Goal: Contribute content: Add original content to the website for others to see

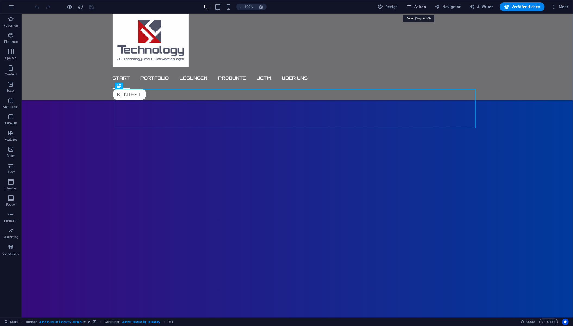
drag, startPoint x: 423, startPoint y: 7, endPoint x: 399, endPoint y: 4, distance: 24.5
click at [423, 7] on span "Seiten" at bounding box center [417, 6] width 20 height 5
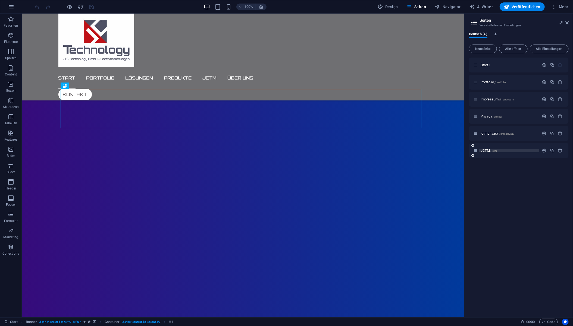
click at [487, 150] on span "JCTM /jctm" at bounding box center [489, 151] width 16 height 4
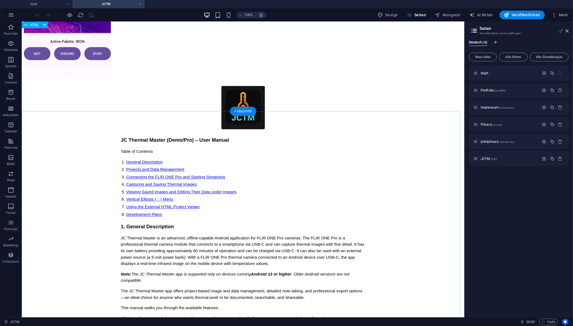
scroll to position [2471, 0]
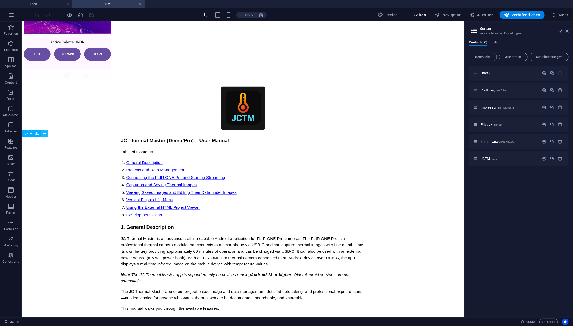
click at [43, 132] on icon at bounding box center [44, 134] width 3 height 6
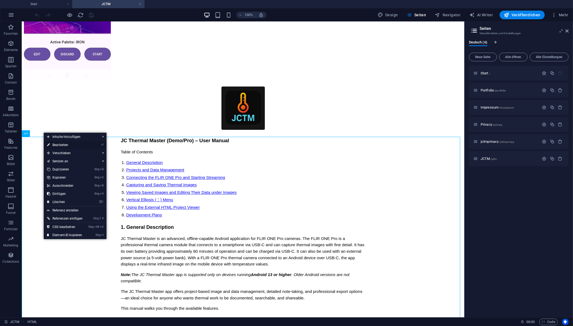
click at [56, 145] on link "⏎ Bearbeiten" at bounding box center [65, 145] width 42 height 8
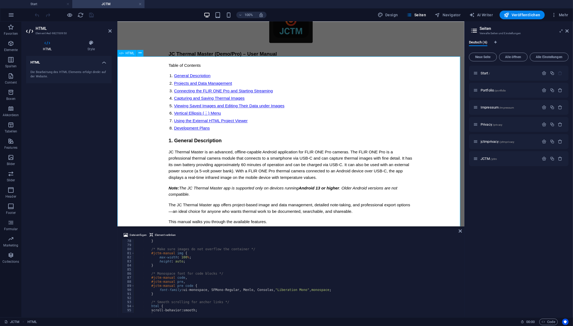
scroll to position [2570, 0]
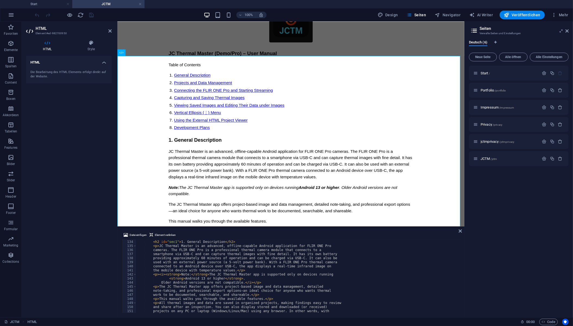
scroll to position [542, 0]
drag, startPoint x: 158, startPoint y: 247, endPoint x: 174, endPoint y: 251, distance: 16.4
paste textarea "the FLIR ONE Pro Android USB-C thermal imaging camera"
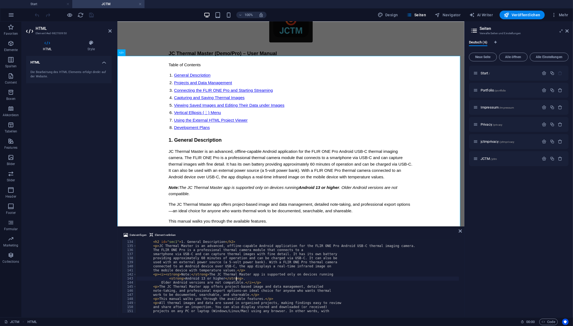
type textarea "<strong>Android 13 or higher</strong>."
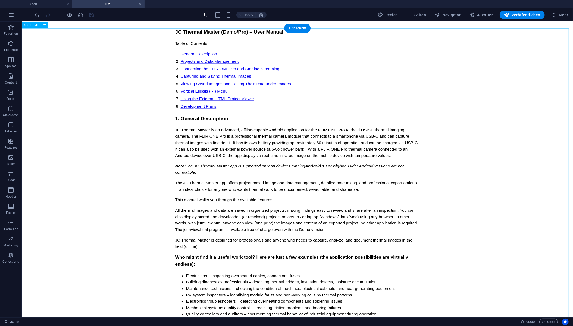
scroll to position [2580, 0]
click at [12, 14] on icon "button" at bounding box center [11, 15] width 7 height 7
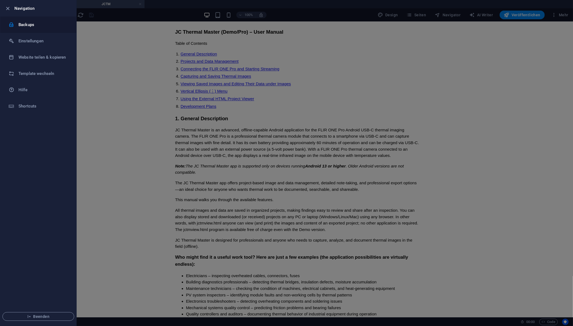
click at [28, 24] on h6 "Backups" at bounding box center [43, 24] width 50 height 7
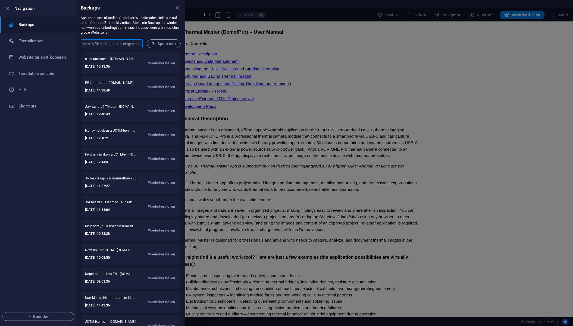
click at [93, 42] on input "text" at bounding box center [112, 43] width 62 height 9
type input "JCTM Doc gen.Descr.change"
click at [157, 45] on span "Speichern" at bounding box center [164, 44] width 24 height 4
click at [405, 95] on div at bounding box center [286, 163] width 573 height 326
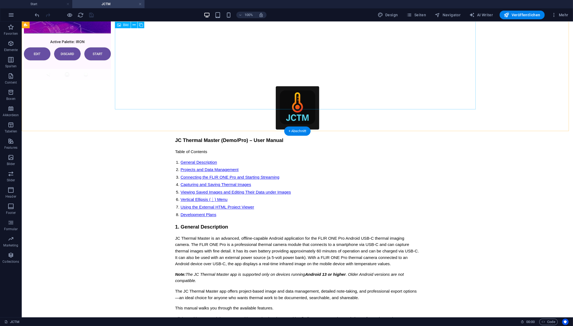
scroll to position [2471, 0]
click at [527, 14] on span "Veröffentlichen" at bounding box center [522, 14] width 36 height 5
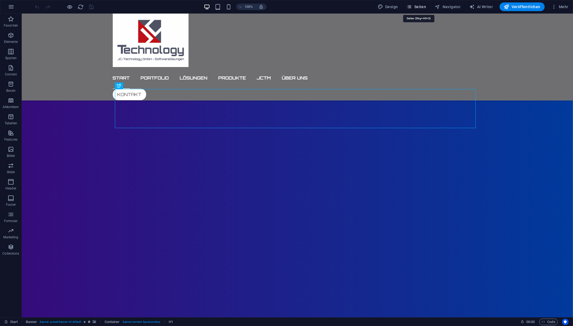
click at [421, 6] on span "Seiten" at bounding box center [417, 6] width 20 height 5
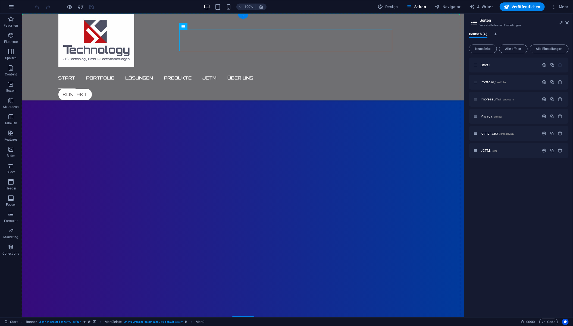
drag, startPoint x: 334, startPoint y: 41, endPoint x: 344, endPoint y: 55, distance: 17.9
click at [515, 218] on div "Start / Portfolio /portfolio Impressum /impressum Privacy /privacy jctmprivacy …" at bounding box center [519, 186] width 100 height 256
click at [487, 150] on span "JCTM /jctm" at bounding box center [489, 151] width 16 height 4
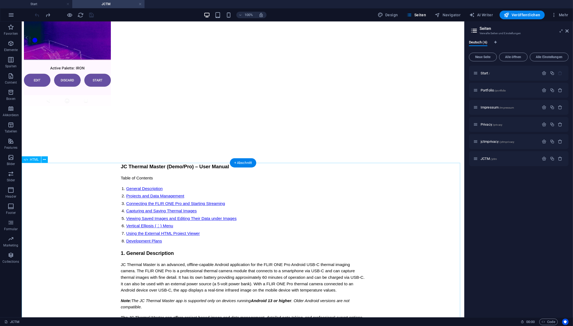
scroll to position [2446, 0]
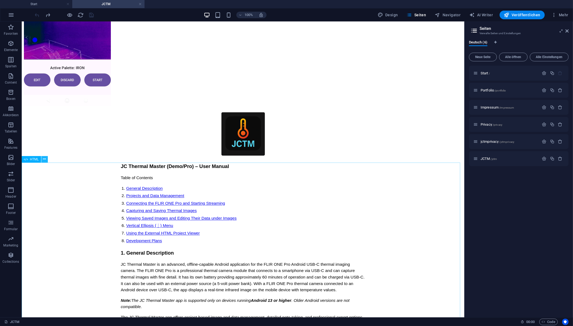
click at [43, 157] on icon at bounding box center [44, 160] width 3 height 6
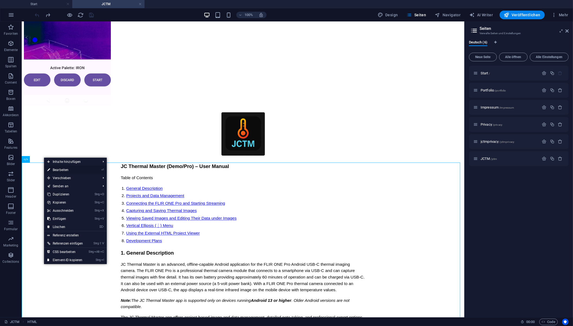
click at [61, 170] on link "⏎ Bearbeiten" at bounding box center [65, 170] width 42 height 8
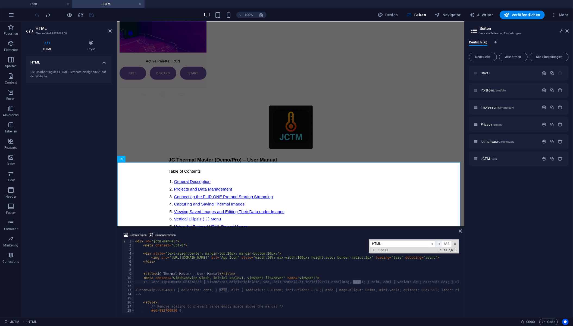
type input "HTML"
click at [440, 243] on span "​" at bounding box center [439, 244] width 7 height 7
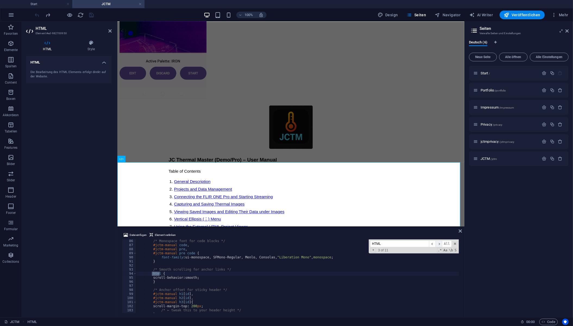
scroll to position [347, 0]
click at [440, 243] on span "​" at bounding box center [439, 244] width 7 height 7
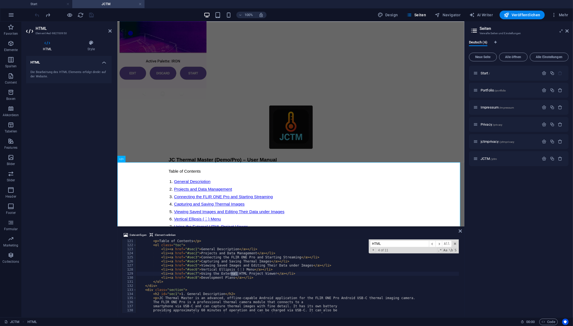
click at [239, 275] on div "< p > Table of Contents </ p > < ol class = "toc" > < li > < a href = "#sec1" >…" at bounding box center [297, 277] width 323 height 74
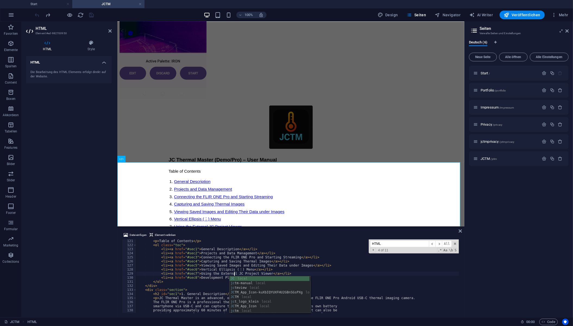
scroll to position [0, 8]
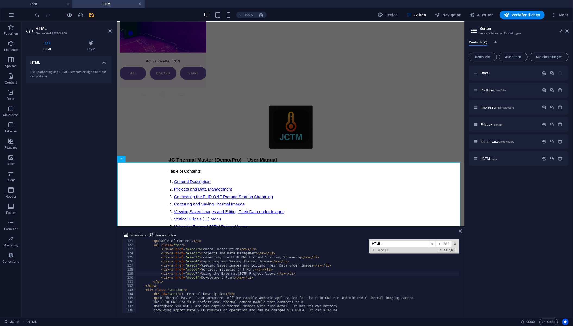
click at [409, 242] on input "HTML" at bounding box center [399, 244] width 59 height 7
click at [441, 244] on span "​" at bounding box center [439, 244] width 7 height 7
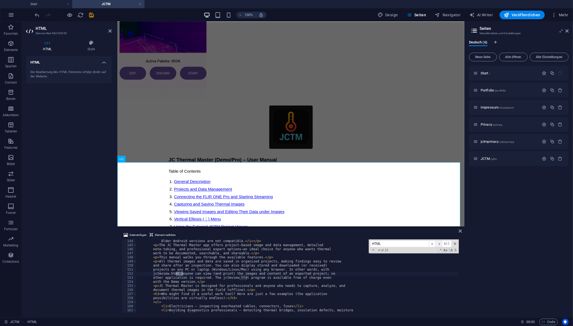
scroll to position [583, 0]
click at [441, 244] on span "​" at bounding box center [439, 244] width 7 height 7
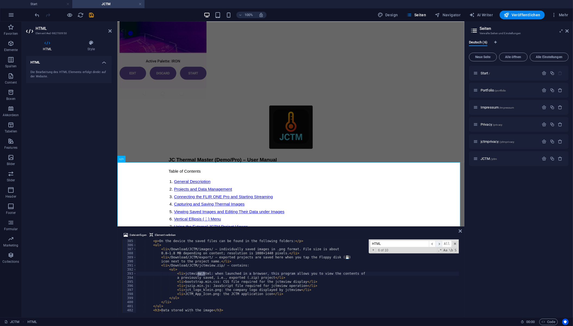
click at [441, 244] on span "​" at bounding box center [439, 244] width 7 height 7
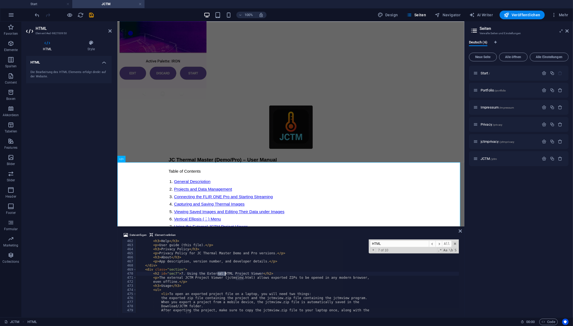
click at [224, 275] on div "< h3 > Help </ h3 > < p > User guide (this file). </ p > < h3 > Privacy Policy …" at bounding box center [297, 277] width 323 height 74
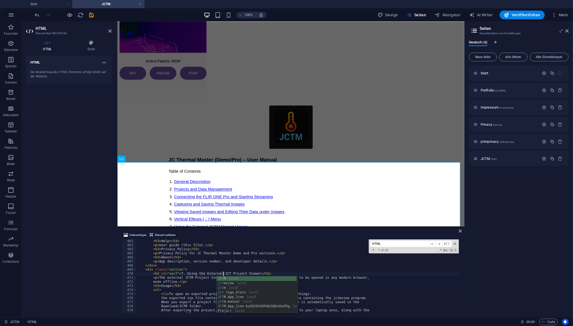
scroll to position [0, 7]
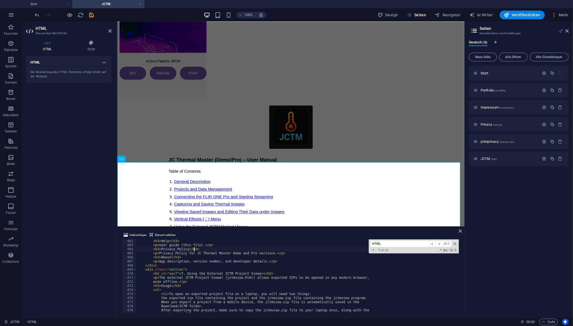
click at [440, 243] on span "​" at bounding box center [439, 244] width 7 height 7
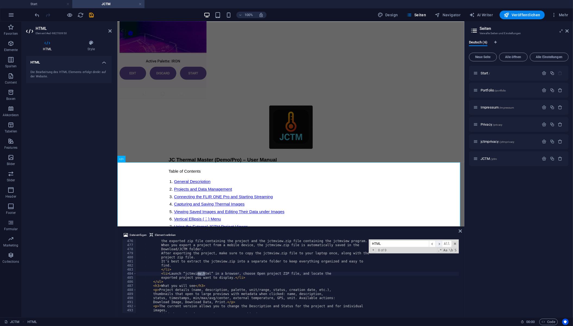
click at [440, 243] on span "​" at bounding box center [439, 244] width 7 height 7
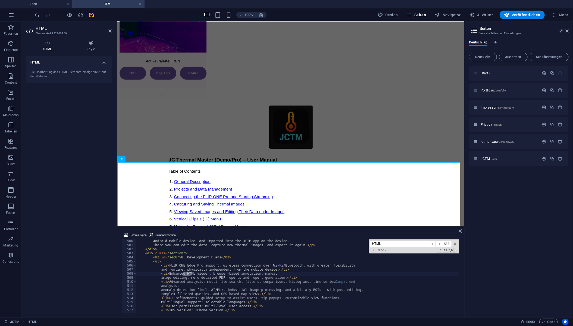
click at [190, 275] on div "Android mobile device, and imported into the JCTM app on the device. There you …" at bounding box center [297, 277] width 323 height 74
click at [440, 244] on span "​" at bounding box center [439, 244] width 7 height 7
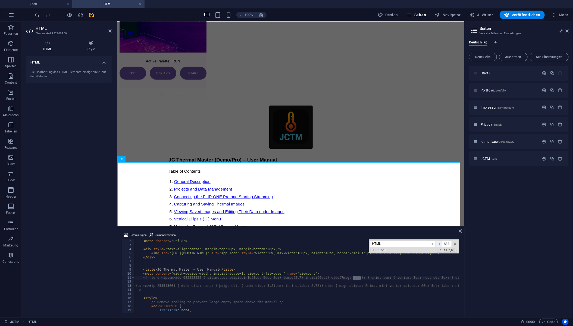
scroll to position [4, 0]
click at [440, 244] on span "​" at bounding box center [439, 244] width 7 height 7
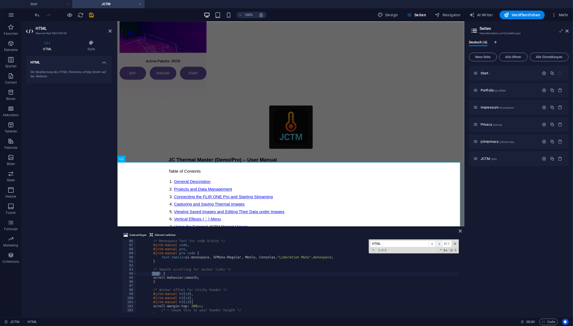
click at [440, 244] on span "​" at bounding box center [439, 244] width 7 height 7
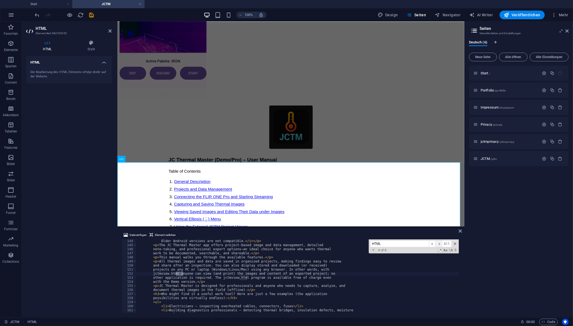
click at [442, 244] on span "​" at bounding box center [439, 244] width 7 height 7
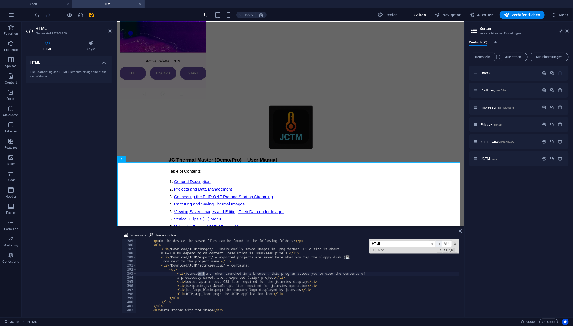
click at [442, 244] on span "​" at bounding box center [439, 244] width 7 height 7
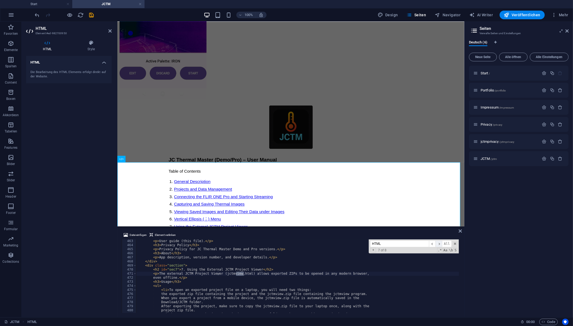
click at [442, 244] on span "​" at bounding box center [439, 244] width 7 height 7
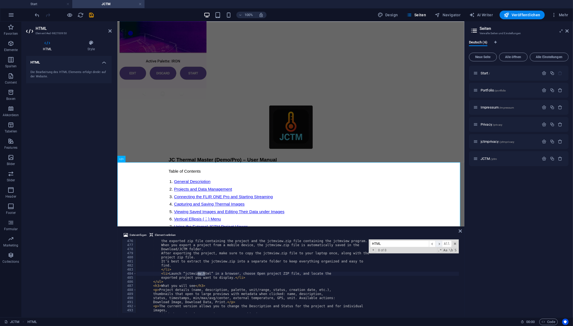
click at [442, 244] on span "​" at bounding box center [439, 244] width 7 height 7
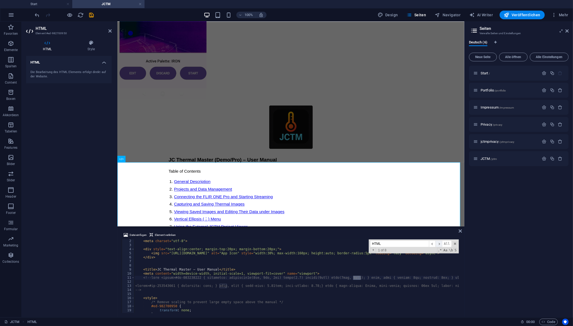
click at [442, 244] on span "​" at bounding box center [439, 244] width 7 height 7
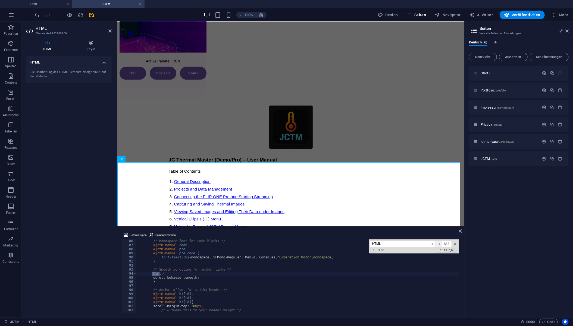
click at [442, 244] on span "​" at bounding box center [439, 244] width 7 height 7
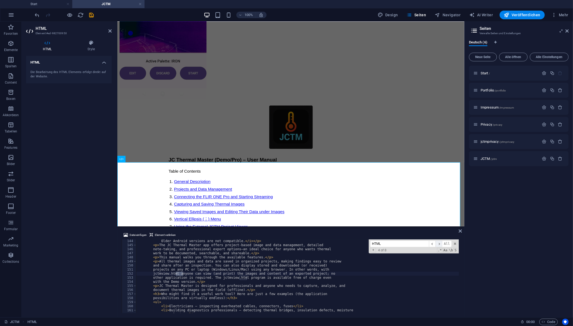
click at [442, 244] on span "​" at bounding box center [439, 244] width 7 height 7
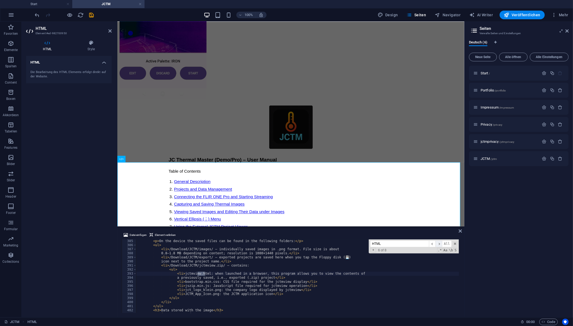
click at [442, 244] on span "​" at bounding box center [439, 244] width 7 height 7
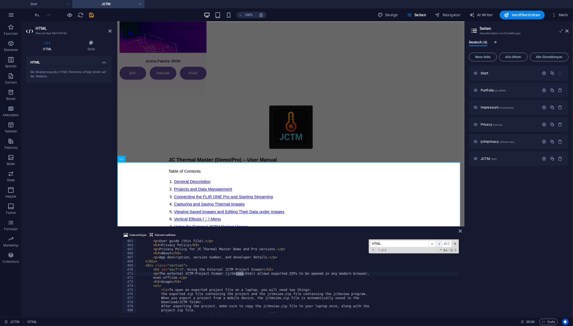
click at [442, 244] on span "​" at bounding box center [439, 244] width 7 height 7
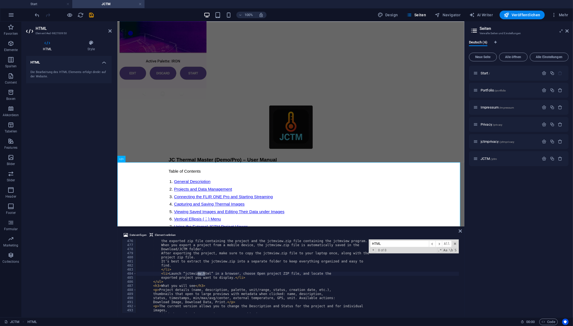
type textarea "<h3>What you will see</h3>"
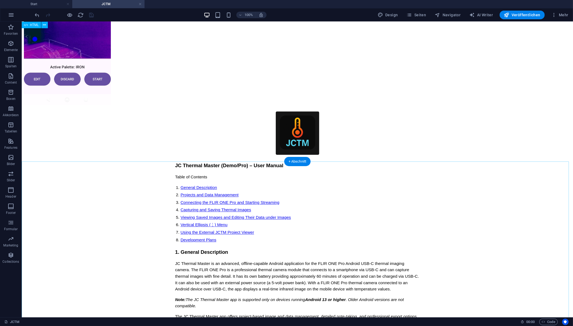
scroll to position [2446, 0]
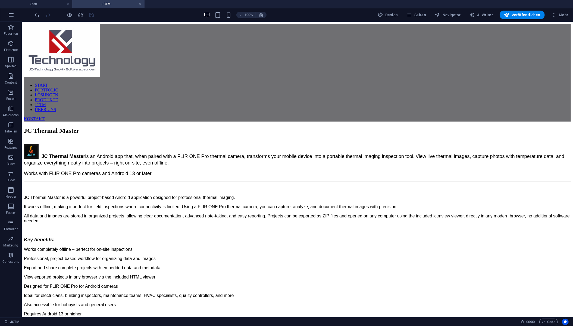
scroll to position [0, 0]
click at [134, 142] on icon at bounding box center [134, 143] width 3 height 6
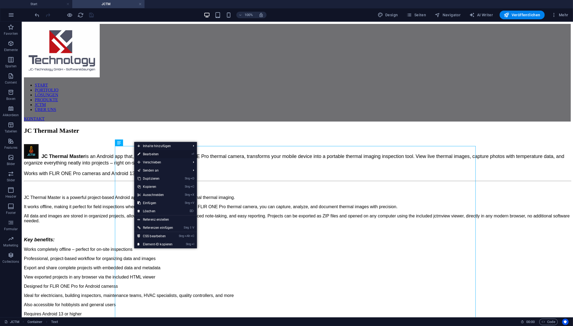
click at [148, 154] on link "⏎ Bearbeiten" at bounding box center [155, 154] width 42 height 8
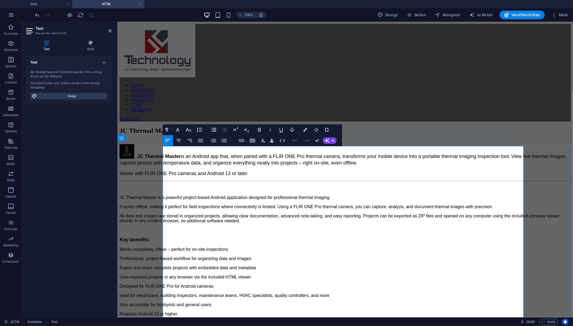
click at [251, 275] on span "View exported projects in any browser via the included HTML viewer" at bounding box center [185, 277] width 132 height 5
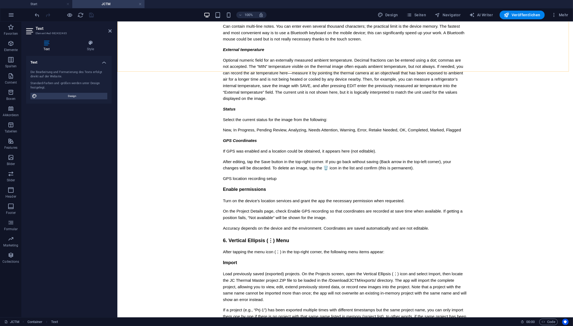
scroll to position [4330, 0]
click at [29, 31] on icon at bounding box center [30, 31] width 8 height 9
click at [12, 17] on icon "button" at bounding box center [11, 15] width 7 height 7
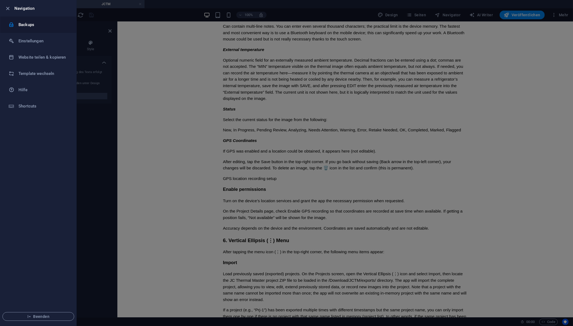
click at [37, 26] on h6 "Backups" at bounding box center [43, 24] width 50 height 7
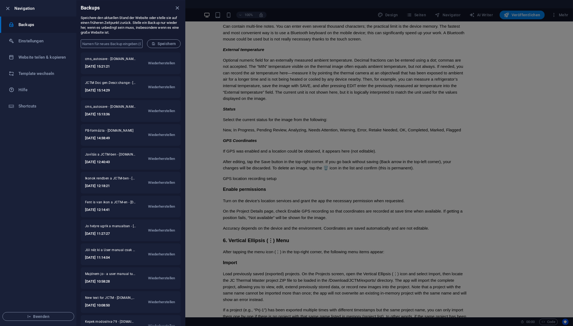
click at [114, 45] on input "text" at bounding box center [112, 43] width 62 height 9
type input "JCTM viewer-text"
click at [166, 44] on span "Speichern" at bounding box center [164, 44] width 24 height 4
click at [390, 100] on div at bounding box center [286, 163] width 573 height 326
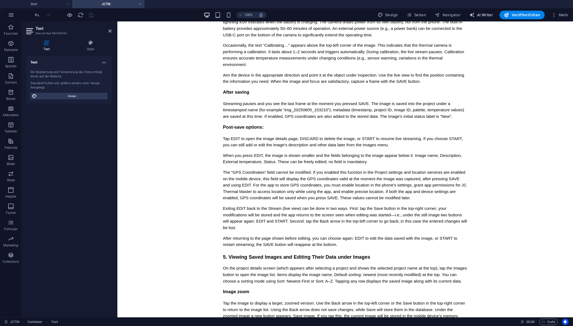
scroll to position [2673, 0]
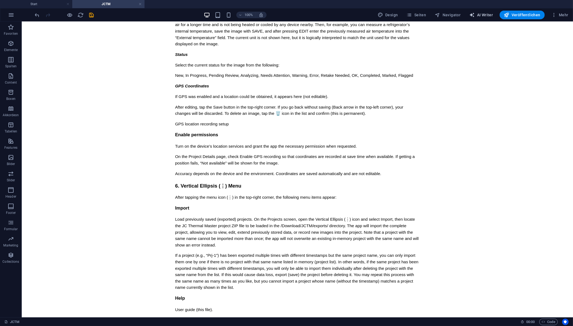
scroll to position [52, 0]
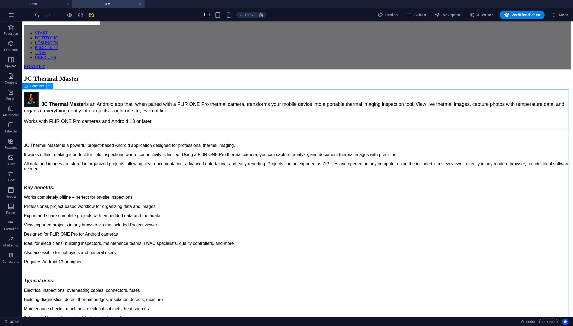
click at [50, 85] on icon at bounding box center [49, 86] width 3 height 6
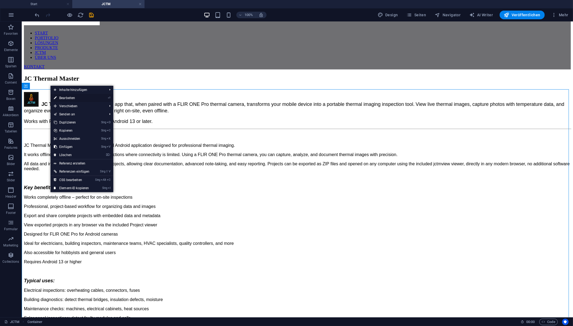
click at [61, 96] on link "⏎ Bearbeiten" at bounding box center [72, 98] width 42 height 8
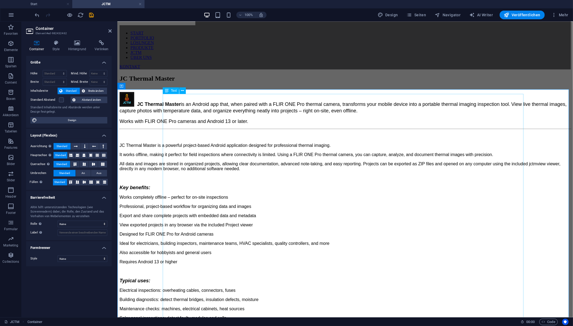
click at [287, 169] on div "JC Thermal Master is a powerful project-based Android application designed for …" at bounding box center [345, 316] width 452 height 364
click at [285, 170] on div "JC Thermal Master is a powerful project-based Android application designed for …" at bounding box center [345, 316] width 452 height 364
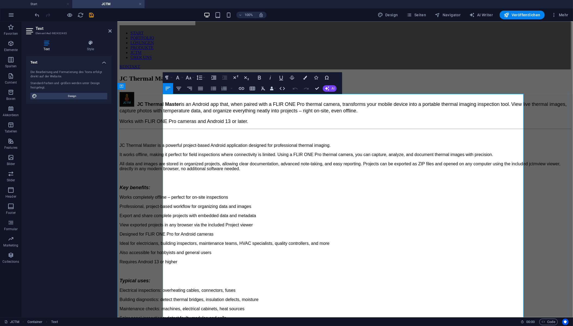
click at [253, 223] on span "View exported projects in any browser via the included Project viewer" at bounding box center [185, 225] width 133 height 5
click at [298, 223] on p "View exported projects in any browser via the included Project viewer" at bounding box center [345, 225] width 452 height 5
click at [253, 223] on span "View exported projects in any browser via the included Project viewer" at bounding box center [185, 225] width 133 height 5
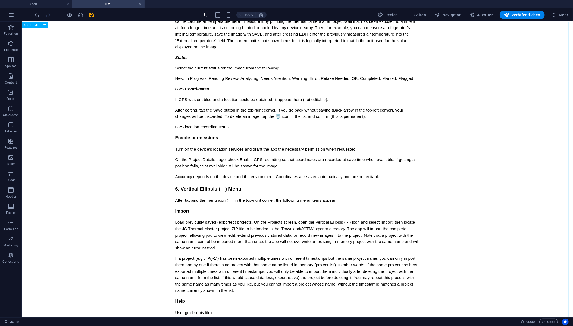
scroll to position [4352, 0]
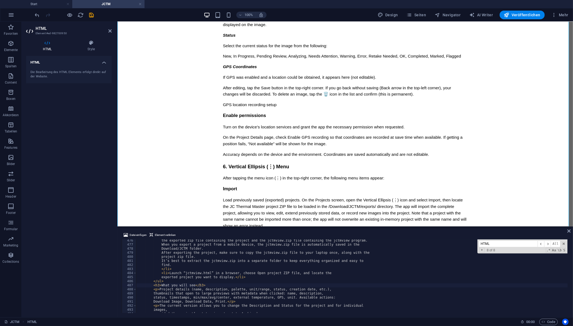
scroll to position [1938, 0]
drag, startPoint x: 494, startPoint y: 244, endPoint x: 476, endPoint y: 244, distance: 18.8
click at [476, 244] on div "the exported zip file containing the project and the jctmview.zip file containi…" at bounding box center [351, 277] width 431 height 74
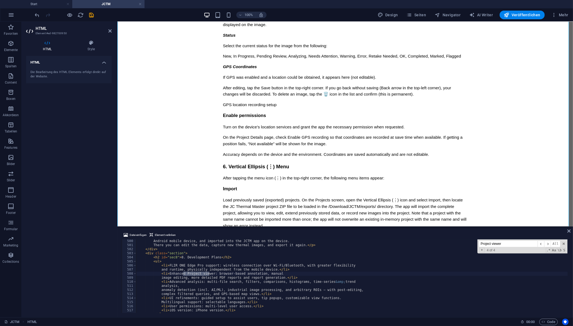
type input "Project viewer"
click at [200, 275] on div "Android mobile device, and imported into the JCTM app on the device. There you …" at bounding box center [351, 277] width 431 height 74
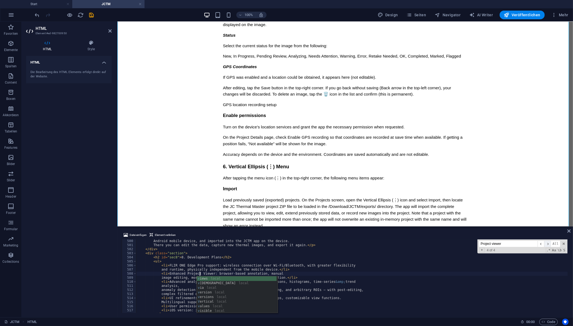
click at [549, 245] on span "​" at bounding box center [547, 244] width 7 height 7
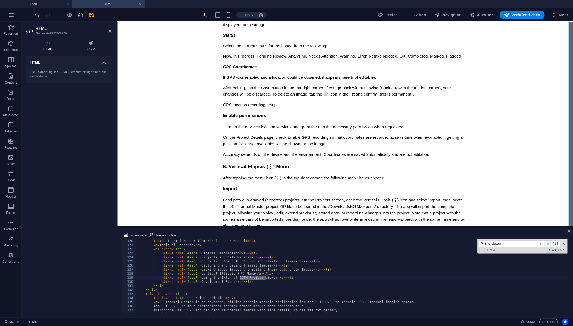
scroll to position [485, 0]
click at [549, 245] on span "​" at bounding box center [547, 244] width 7 height 7
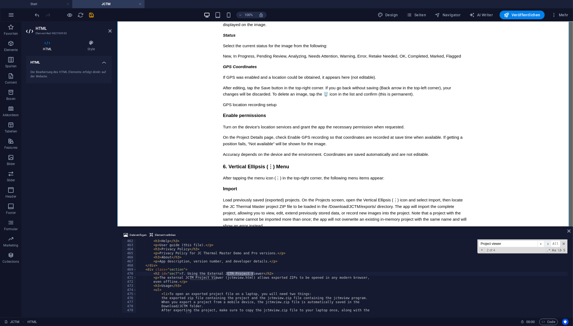
click at [549, 245] on span "​" at bounding box center [547, 244] width 7 height 7
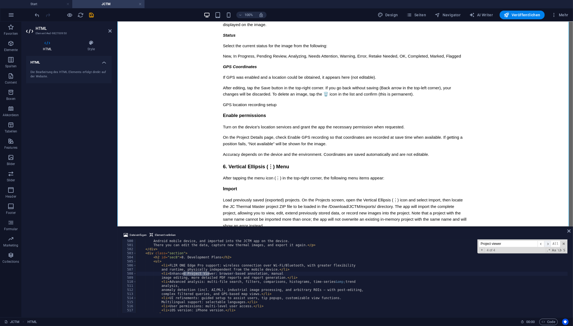
click at [549, 245] on span "​" at bounding box center [547, 244] width 7 height 7
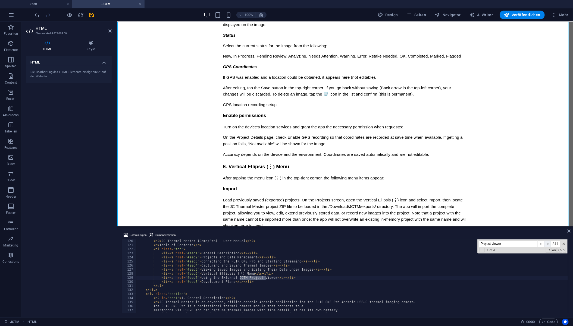
scroll to position [485, 0]
click at [549, 245] on span "​" at bounding box center [547, 244] width 7 height 7
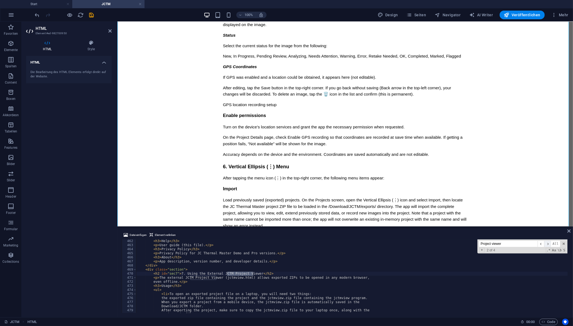
click at [549, 245] on span "​" at bounding box center [547, 244] width 7 height 7
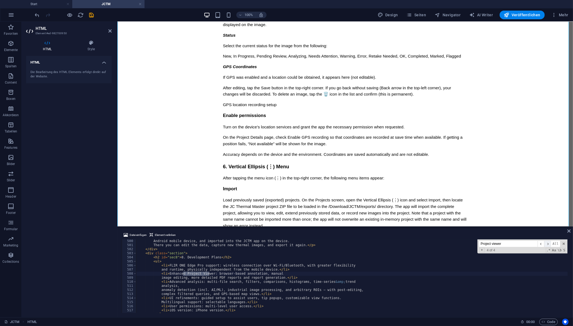
scroll to position [2035, 0]
type textarea "<ul>"
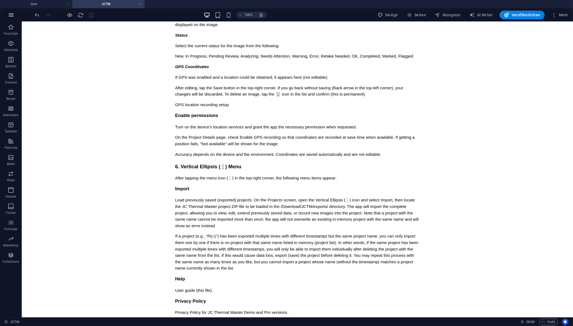
click at [11, 13] on icon "button" at bounding box center [11, 15] width 7 height 7
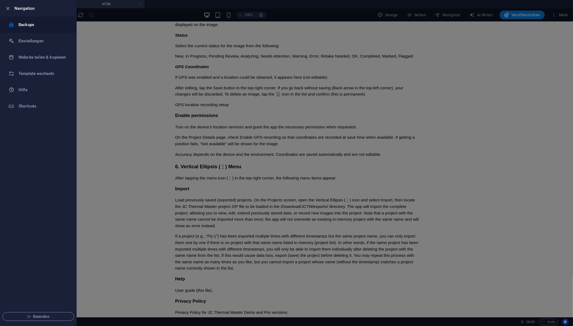
click at [28, 24] on h6 "Backups" at bounding box center [43, 24] width 50 height 7
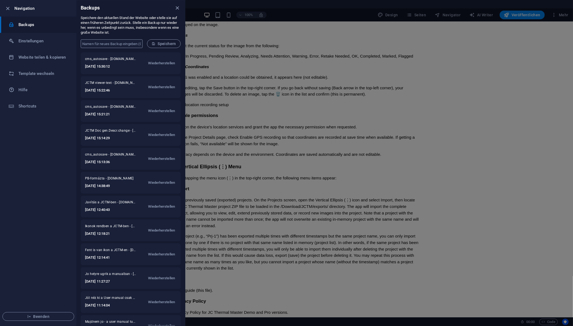
click at [89, 43] on input "text" at bounding box center [112, 43] width 62 height 9
type input "Project Viewer-correction"
click at [171, 42] on span "Speichern" at bounding box center [164, 44] width 24 height 4
click at [530, 126] on div at bounding box center [286, 163] width 573 height 326
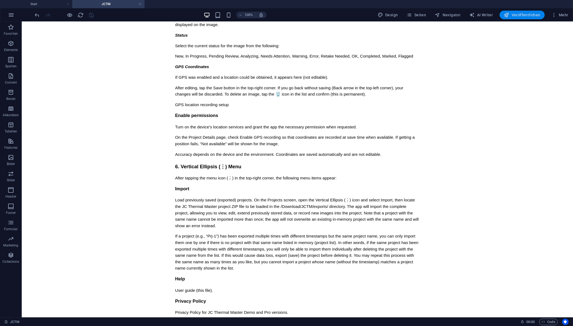
click at [524, 14] on span "Veröffentlichen" at bounding box center [522, 14] width 36 height 5
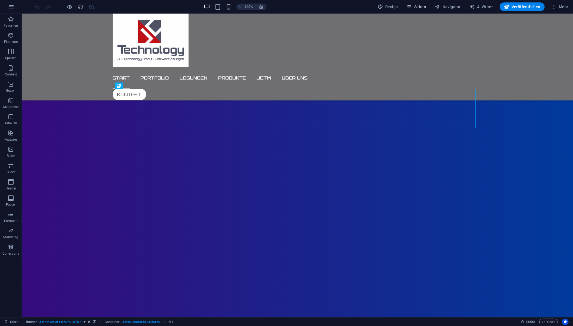
click at [418, 7] on span "Seiten" at bounding box center [417, 6] width 20 height 5
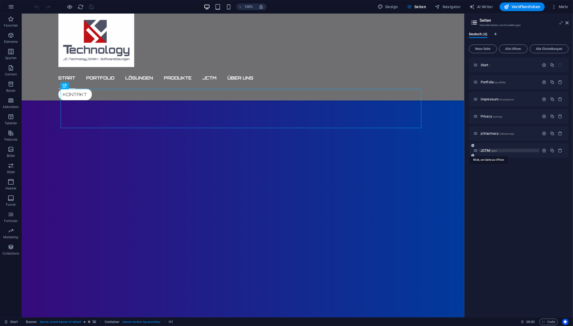
click at [485, 150] on span "JCTM /jctm" at bounding box center [489, 151] width 16 height 4
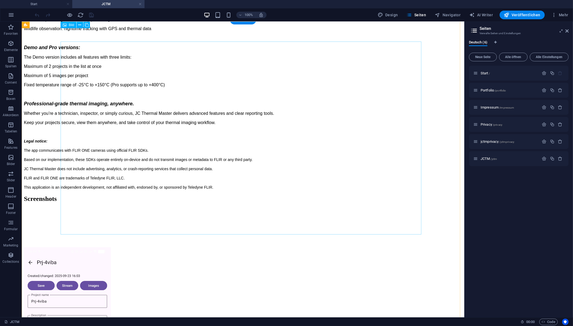
scroll to position [326, 0]
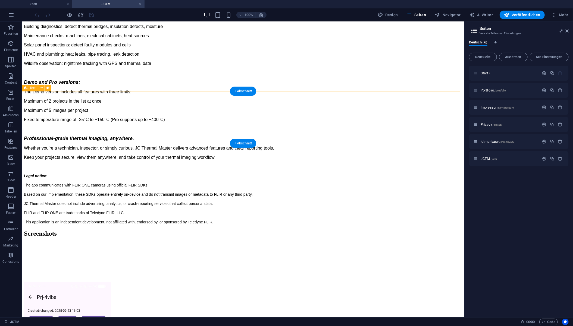
click at [46, 230] on div "Screenshots" at bounding box center [243, 256] width 438 height 52
click at [235, 91] on div "+ Abschnitt" at bounding box center [243, 91] width 27 height 9
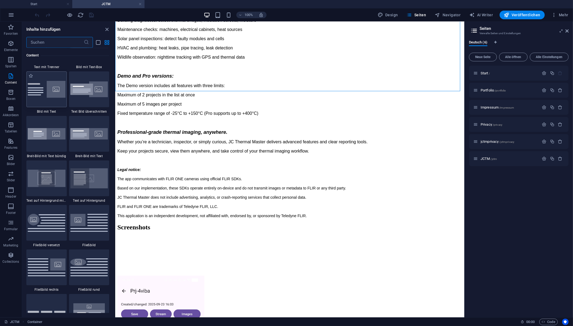
scroll to position [1032, 0]
click at [10, 160] on icon "button" at bounding box center [11, 157] width 7 height 7
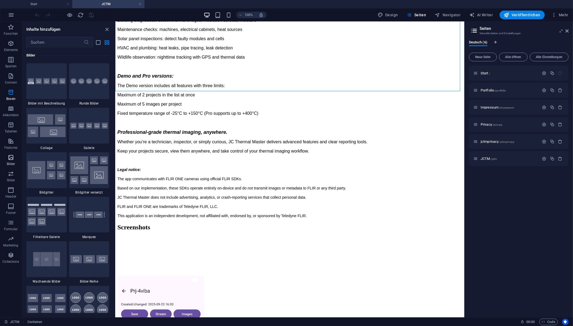
scroll to position [2756, 0]
click at [89, 130] on div at bounding box center [89, 126] width 41 height 36
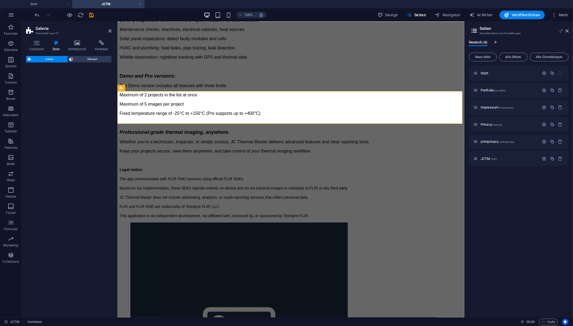
select select "rem"
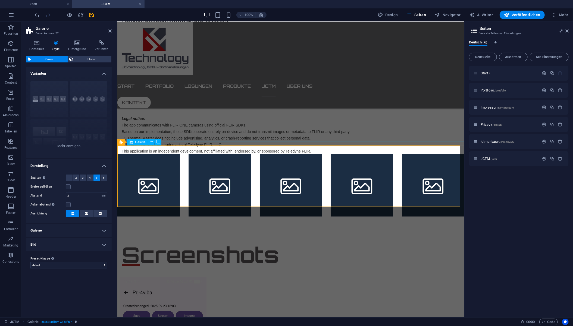
scroll to position [272, 0]
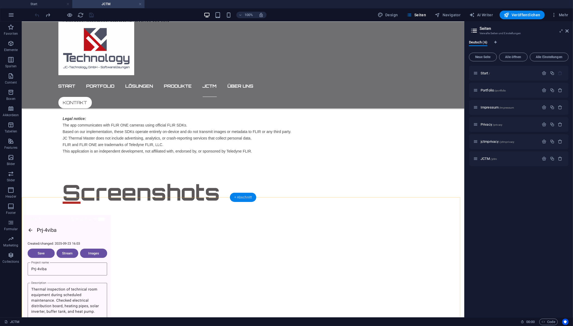
click at [234, 198] on div "+ Abschnitt" at bounding box center [243, 197] width 27 height 9
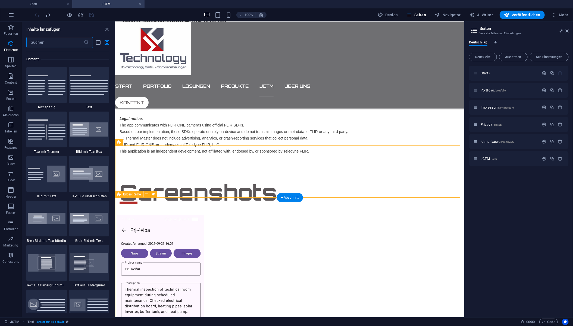
scroll to position [951, 0]
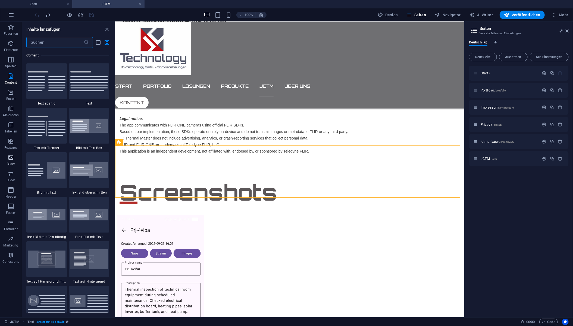
click at [11, 160] on icon "button" at bounding box center [11, 157] width 7 height 7
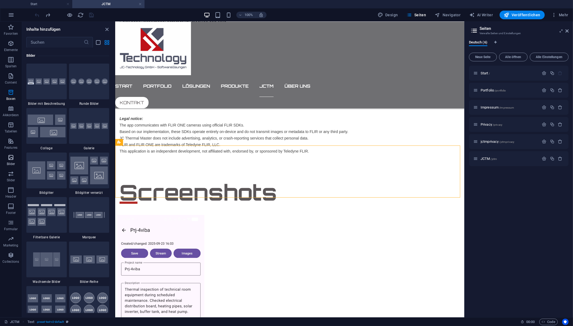
scroll to position [2756, 0]
click at [93, 129] on div at bounding box center [89, 126] width 41 height 36
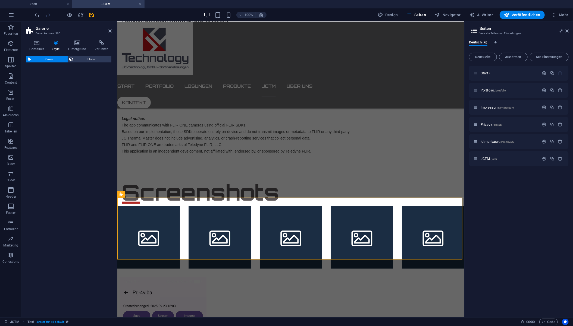
select select "rem"
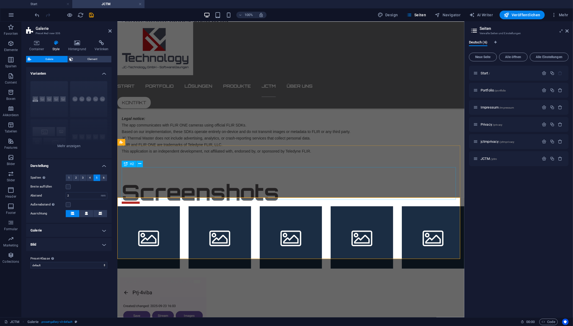
click at [329, 178] on div "Screenshots" at bounding box center [291, 192] width 338 height 33
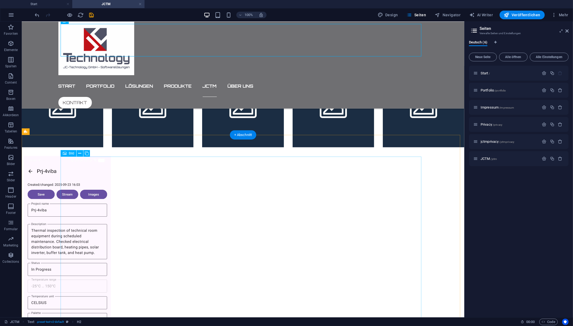
scroll to position [408, 0]
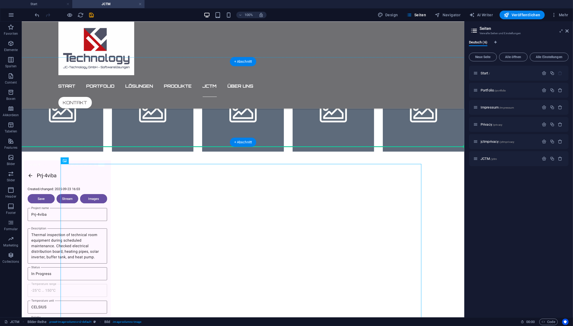
drag, startPoint x: 102, startPoint y: 173, endPoint x: 68, endPoint y: 120, distance: 63.6
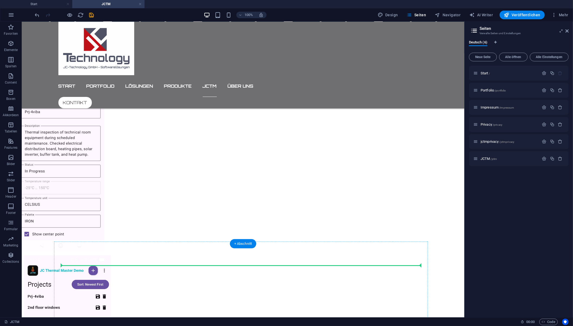
scroll to position [509, 0]
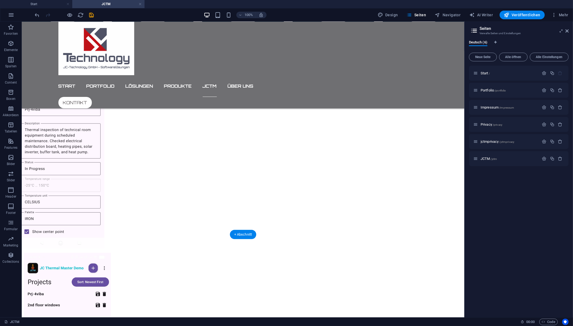
drag, startPoint x: 51, startPoint y: 166, endPoint x: 80, endPoint y: 161, distance: 30.1
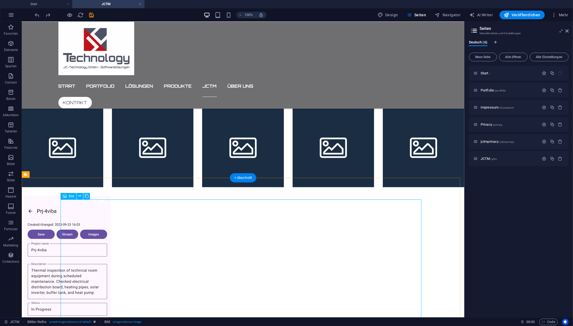
scroll to position [372, 0]
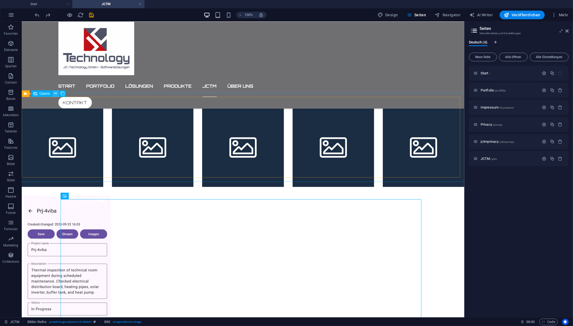
click at [55, 93] on icon at bounding box center [55, 94] width 3 height 6
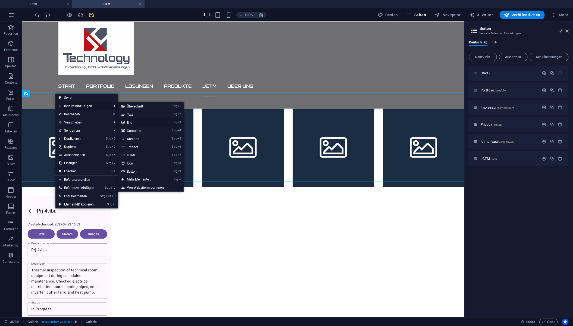
click at [130, 123] on link "Strg 3 Bild" at bounding box center [140, 123] width 45 height 8
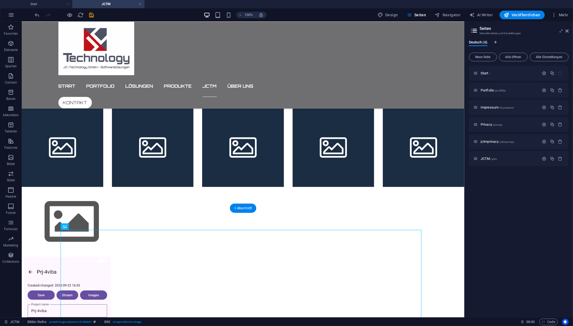
drag, startPoint x: 41, startPoint y: 212, endPoint x: 122, endPoint y: 250, distance: 89.7
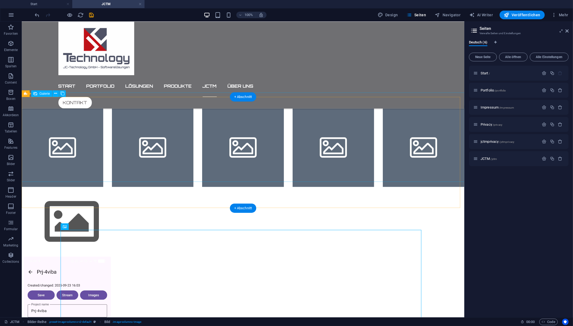
click at [55, 133] on li at bounding box center [62, 146] width 82 height 82
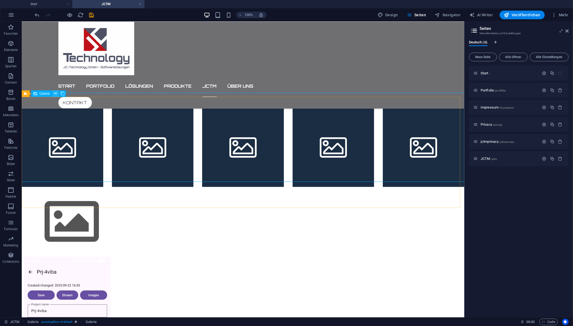
click at [54, 93] on icon at bounding box center [55, 94] width 3 height 6
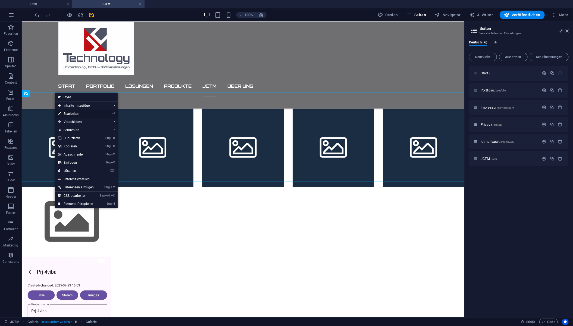
click at [74, 114] on link "⏎ Bearbeiten" at bounding box center [76, 114] width 42 height 8
select select "4"
select select "px"
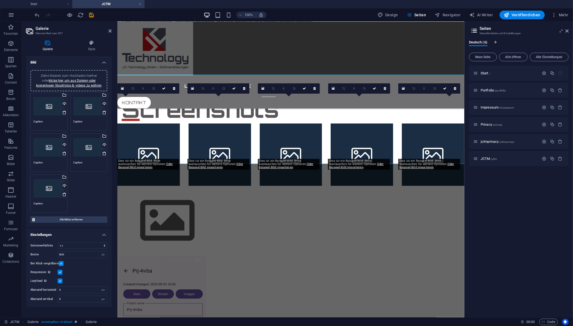
scroll to position [390, 0]
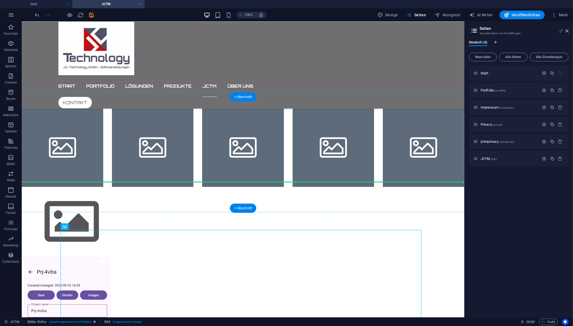
drag, startPoint x: 94, startPoint y: 249, endPoint x: 72, endPoint y: 150, distance: 101.1
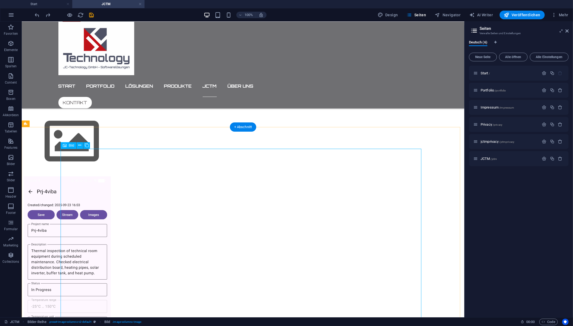
scroll to position [453, 0]
click at [101, 176] on figure at bounding box center [243, 272] width 438 height 193
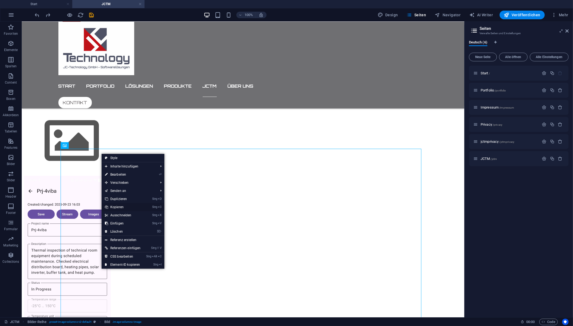
click at [118, 206] on link "Strg C Kopieren" at bounding box center [123, 207] width 42 height 8
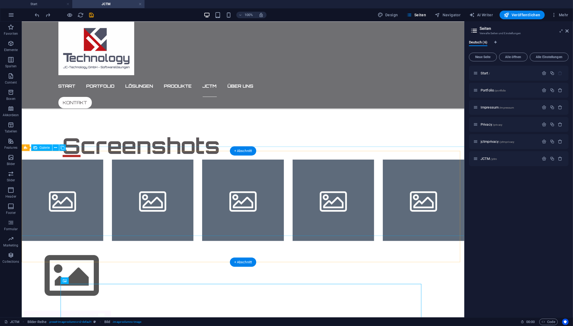
scroll to position [318, 0]
click at [58, 169] on li at bounding box center [62, 201] width 82 height 82
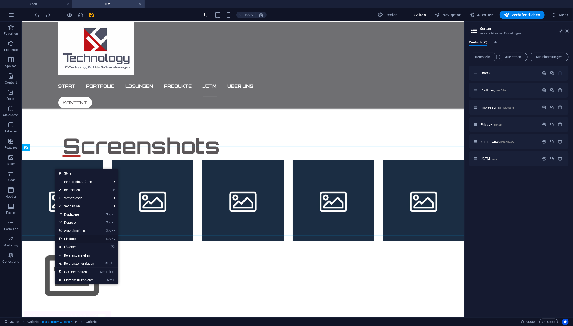
click at [72, 238] on link "Strg V Einfügen" at bounding box center [76, 239] width 42 height 8
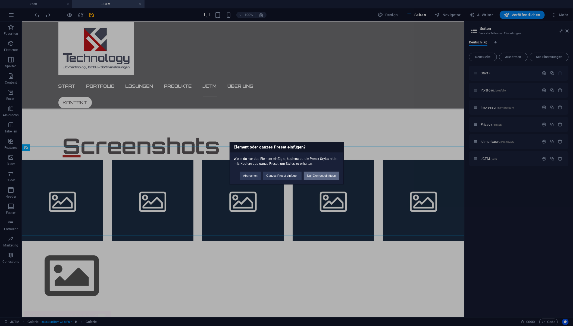
click at [319, 176] on button "Nur Element einfügen" at bounding box center [321, 176] width 35 height 8
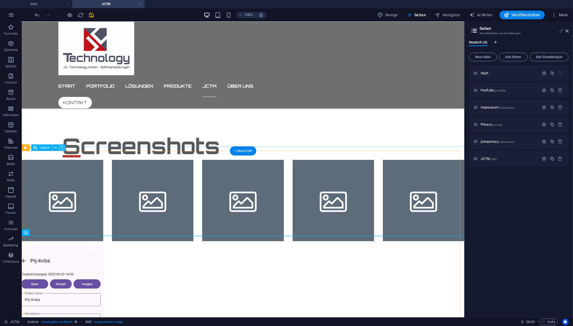
click at [93, 189] on li at bounding box center [62, 201] width 82 height 82
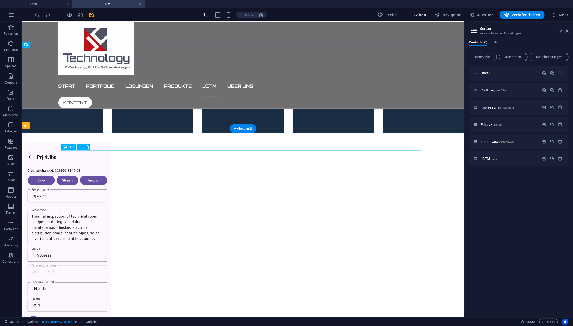
scroll to position [426, 0]
click at [112, 161] on figure at bounding box center [243, 238] width 438 height 193
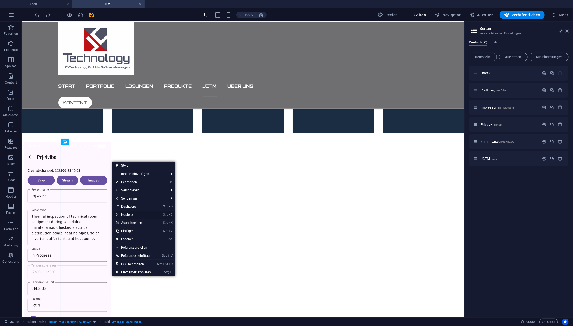
click at [131, 214] on link "Strg C Kopieren" at bounding box center [134, 215] width 42 height 8
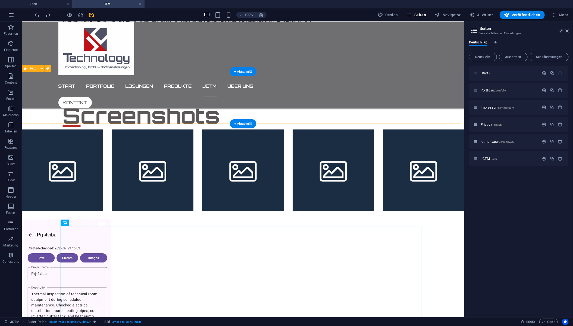
scroll to position [345, 0]
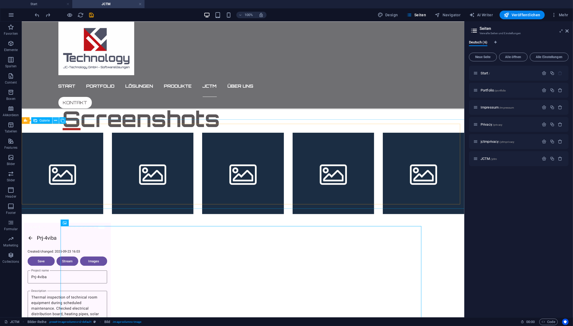
click at [55, 120] on icon at bounding box center [55, 121] width 3 height 6
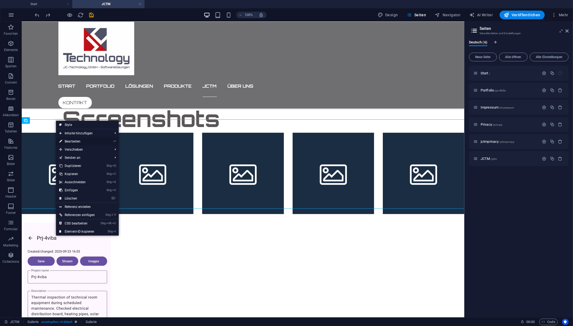
click at [70, 141] on link "⏎ Bearbeiten" at bounding box center [77, 142] width 42 height 8
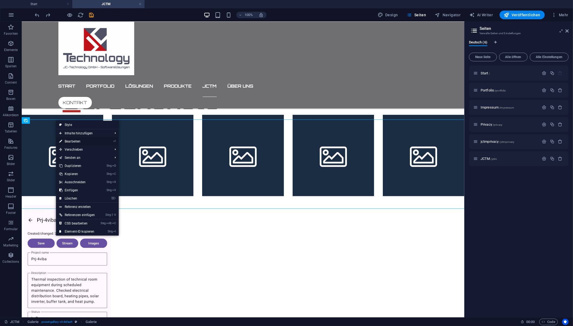
select select "4"
select select "px"
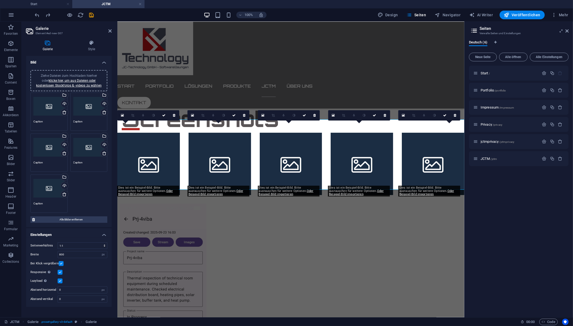
drag, startPoint x: 66, startPoint y: 80, endPoint x: 49, endPoint y: 76, distance: 17.6
click at [49, 76] on span "Ziehe Dateien zum Hochladen hierher oder klicke hier, um aus Dateien oder koste…" at bounding box center [69, 81] width 66 height 14
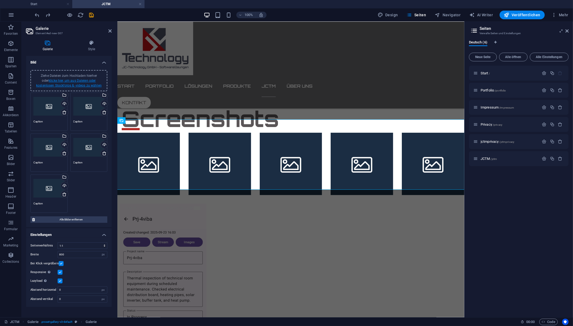
click at [80, 85] on link "klicke hier, um aus Dateien oder kostenlosen Stockfotos & -videos zu wählen" at bounding box center [69, 83] width 66 height 9
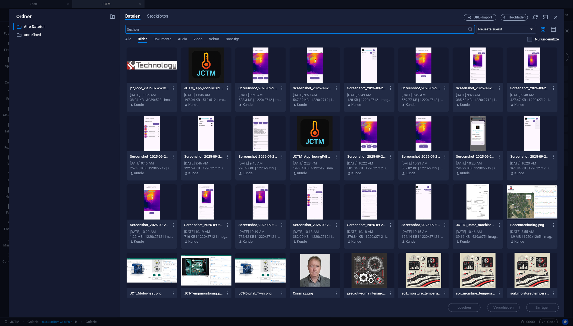
scroll to position [380, 0]
click at [553, 29] on icon "button" at bounding box center [554, 29] width 6 height 6
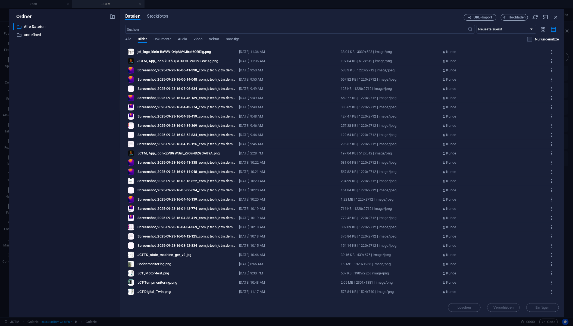
click at [226, 52] on div "jct_logo_klein-BxWWIO4pMV4Jtrst6ORRig.png" at bounding box center [187, 51] width 98 height 5
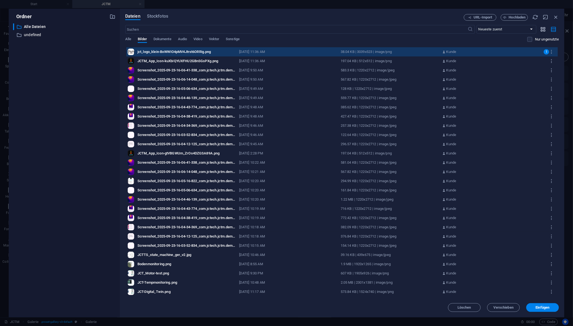
click at [543, 29] on icon "button" at bounding box center [543, 29] width 6 height 6
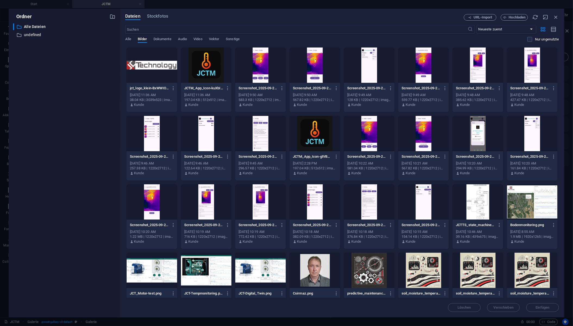
click at [260, 130] on div at bounding box center [260, 133] width 51 height 35
click at [549, 310] on button "Einfügen" at bounding box center [543, 308] width 33 height 9
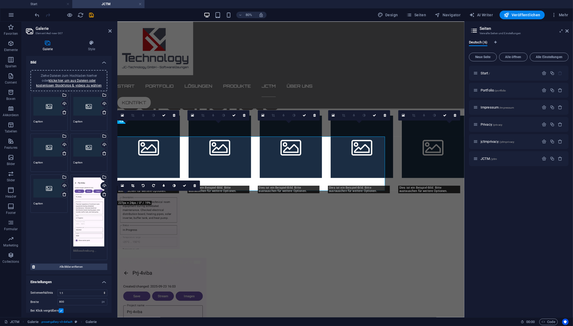
scroll to position [363, 0]
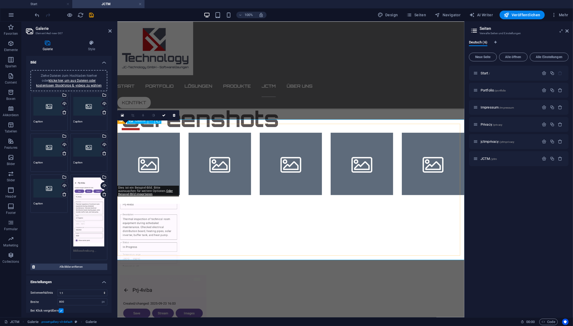
click at [163, 168] on li at bounding box center [148, 164] width 63 height 63
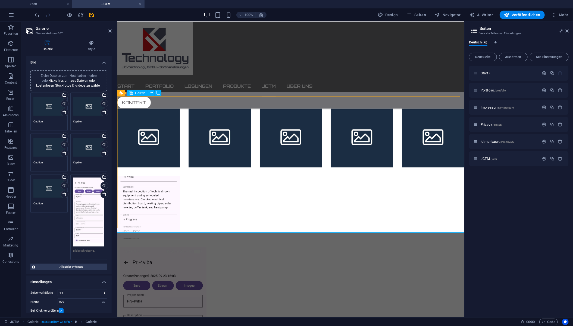
scroll to position [391, 0]
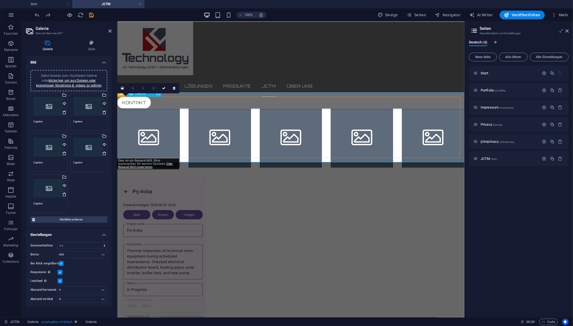
click at [164, 118] on li at bounding box center [148, 136] width 63 height 63
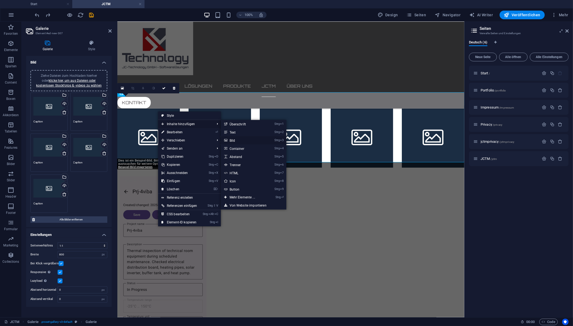
click at [235, 139] on link "Strg 3 Bild" at bounding box center [243, 140] width 45 height 8
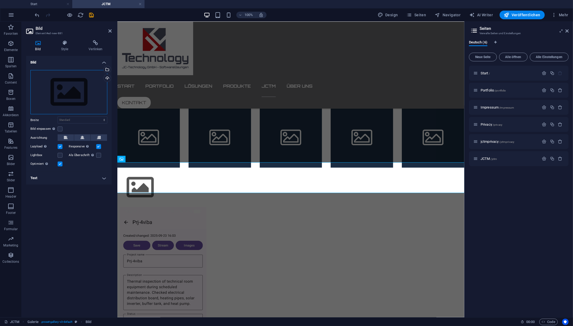
click at [82, 92] on div "Ziehe Dateien zum Hochladen hierher oder klicke hier, um aus Dateien oder koste…" at bounding box center [68, 92] width 77 height 45
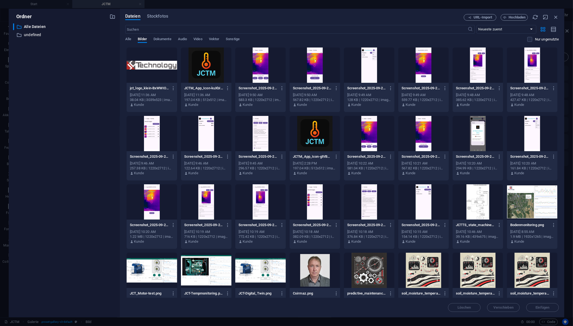
click at [261, 129] on div at bounding box center [260, 133] width 51 height 35
click at [544, 306] on span "Einfügen" at bounding box center [543, 307] width 14 height 3
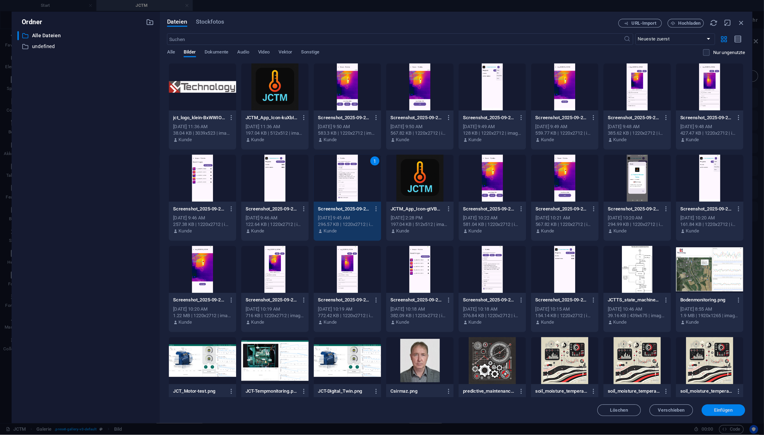
scroll to position [391, 0]
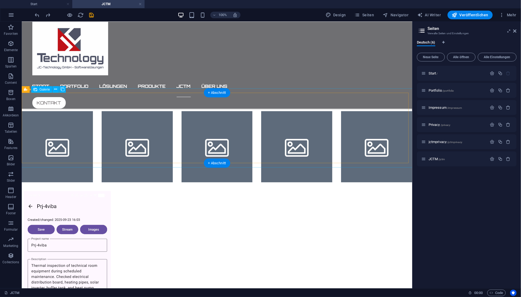
scroll to position [361, 0]
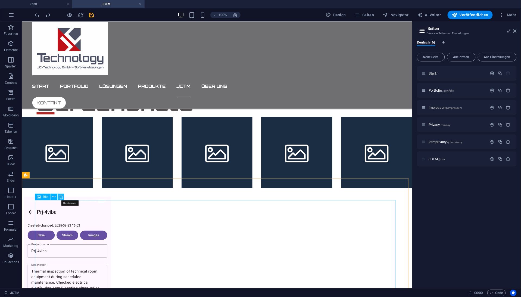
click at [61, 197] on icon at bounding box center [61, 197] width 4 height 6
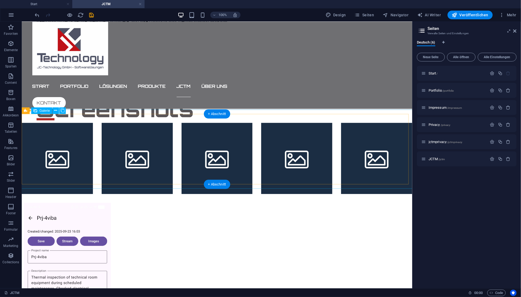
scroll to position [355, 0]
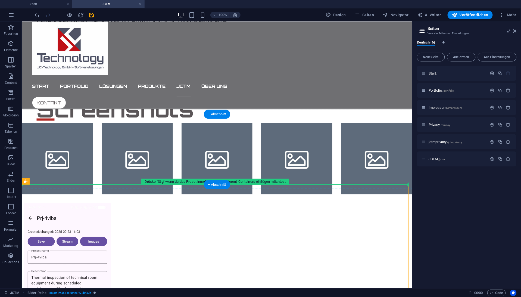
drag, startPoint x: 73, startPoint y: 212, endPoint x: 64, endPoint y: 161, distance: 51.9
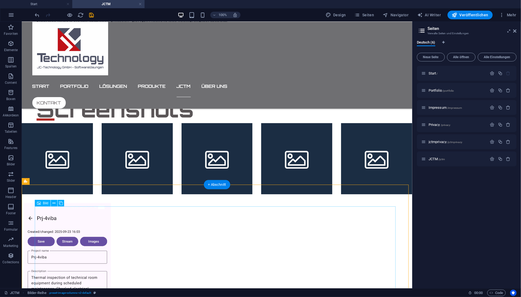
click at [63, 211] on figure at bounding box center [217, 299] width 386 height 193
click at [55, 202] on icon at bounding box center [53, 203] width 3 height 6
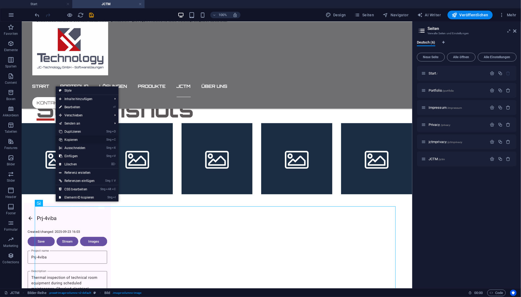
click at [75, 139] on link "Strg C Kopieren" at bounding box center [77, 140] width 42 height 8
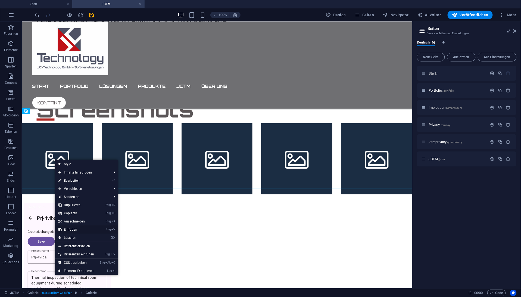
click at [73, 228] on link "Strg V Einfügen" at bounding box center [76, 229] width 42 height 8
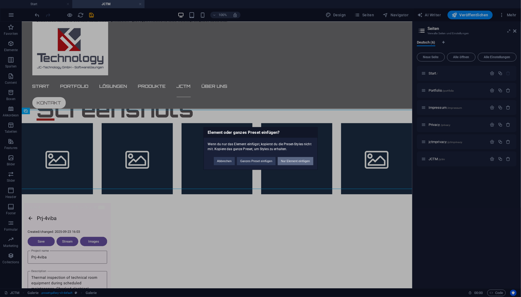
click at [288, 161] on button "Nur Element einfügen" at bounding box center [295, 161] width 35 height 8
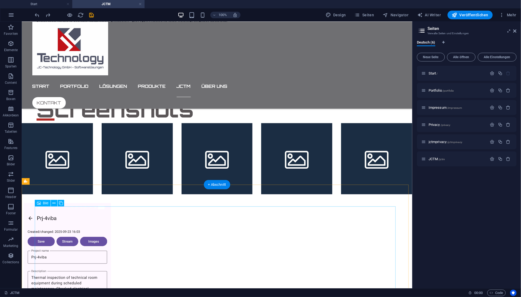
click at [109, 222] on figure at bounding box center [217, 299] width 386 height 193
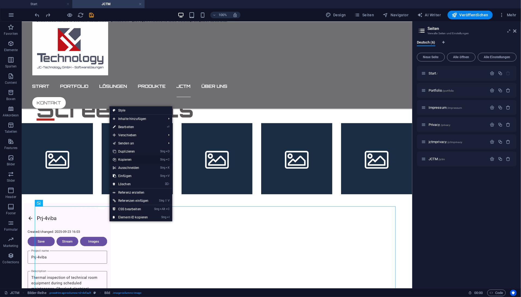
click at [129, 158] on link "Strg C Kopieren" at bounding box center [131, 159] width 42 height 8
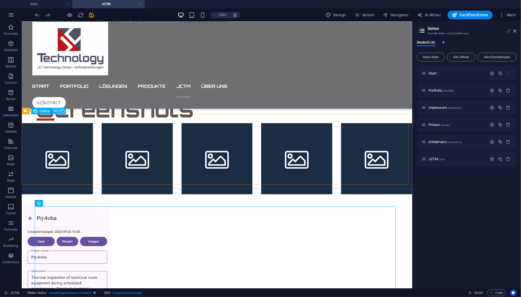
click at [56, 110] on icon at bounding box center [55, 111] width 3 height 6
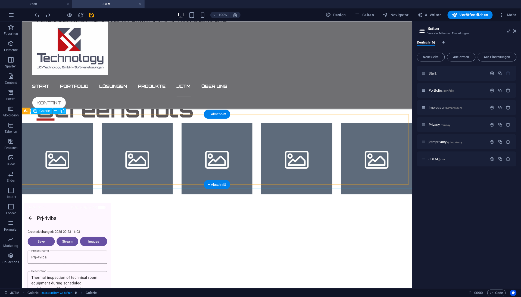
click at [69, 131] on li at bounding box center [56, 158] width 71 height 71
click at [60, 133] on li at bounding box center [56, 158] width 71 height 71
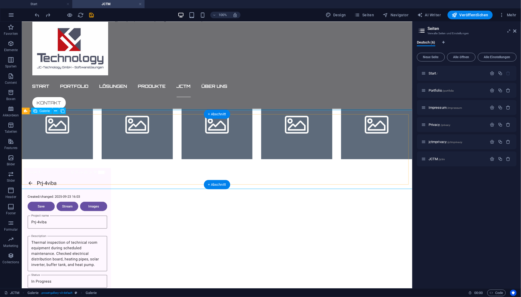
select select "4"
select select "px"
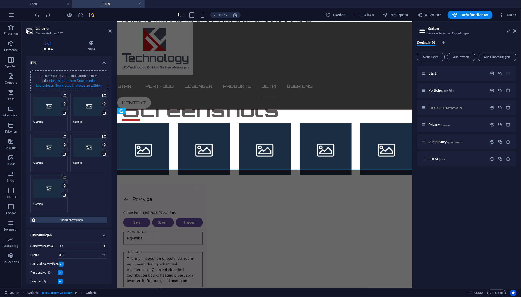
click at [85, 84] on link "klicke hier, um aus Dateien oder kostenlosen Stockfotos & -videos zu wählen" at bounding box center [69, 83] width 66 height 9
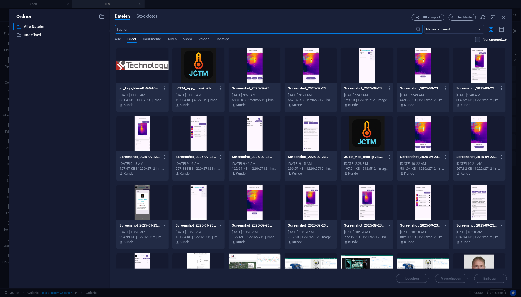
click at [310, 136] on div at bounding box center [311, 133] width 52 height 35
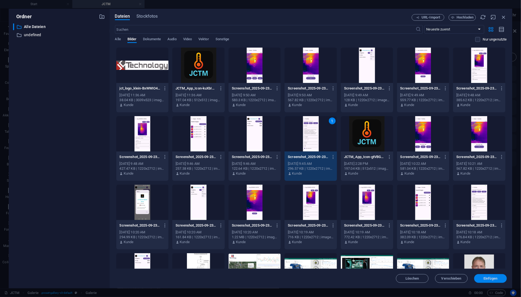
click at [494, 277] on span "Einfügen" at bounding box center [491, 278] width 14 height 3
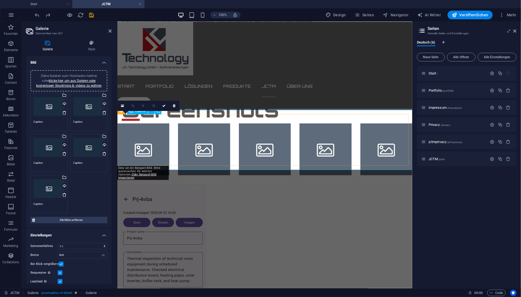
click at [147, 123] on li at bounding box center [143, 149] width 52 height 52
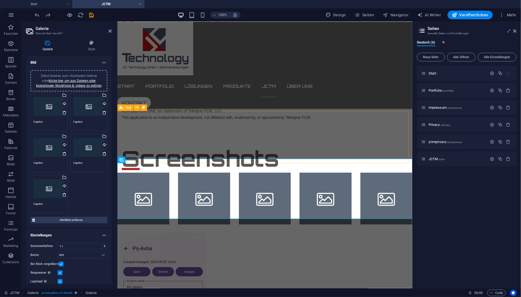
scroll to position [341, 0]
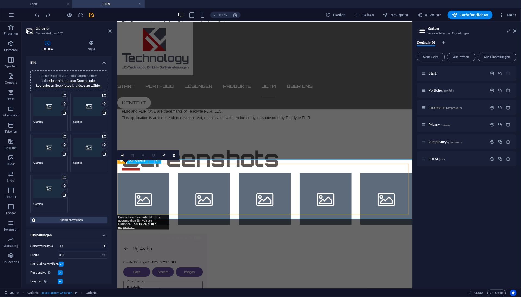
click at [144, 173] on li at bounding box center [143, 199] width 52 height 52
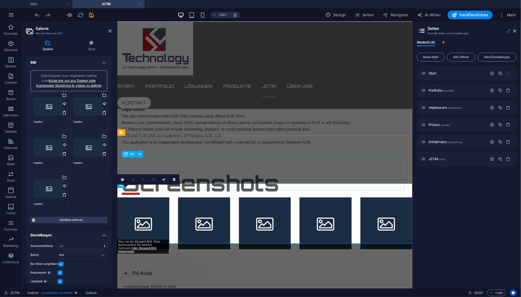
scroll to position [316, 0]
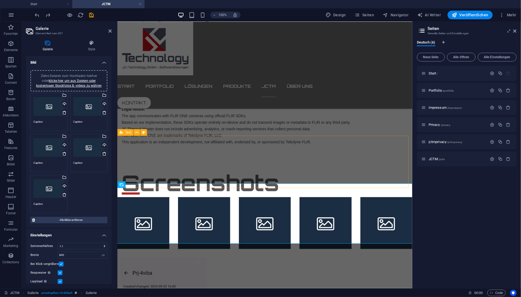
click at [200, 150] on div "Screenshots" at bounding box center [264, 171] width 295 height 52
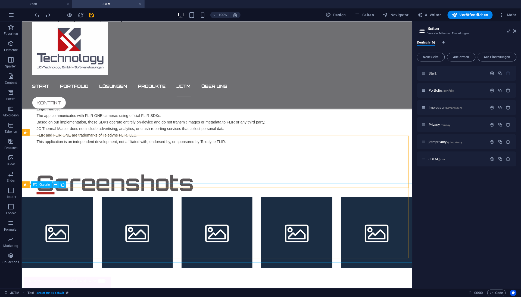
click at [56, 184] on icon at bounding box center [55, 185] width 3 height 6
click at [57, 184] on icon at bounding box center [55, 185] width 3 height 6
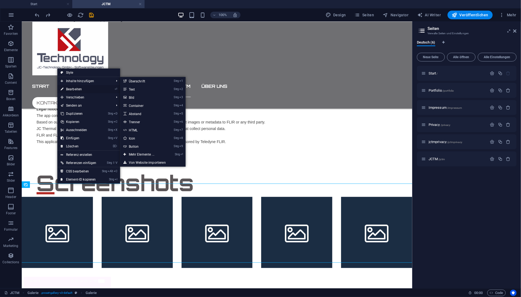
click at [74, 88] on link "⏎ Bearbeiten" at bounding box center [78, 89] width 42 height 8
select select "4"
select select "px"
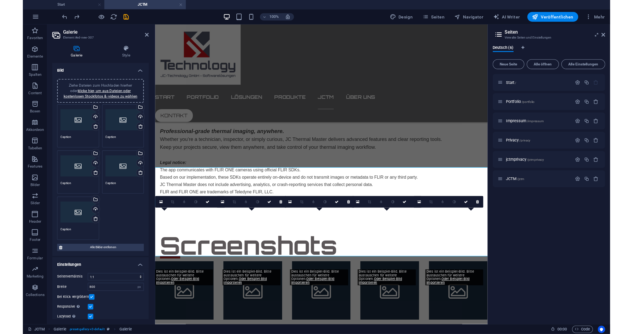
scroll to position [316, 0]
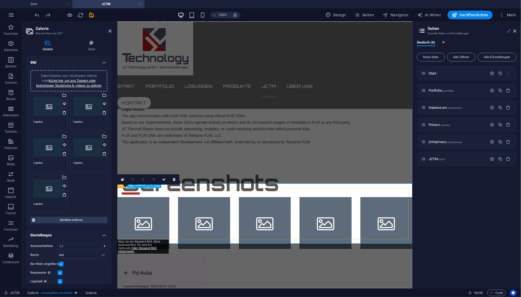
click at [151, 199] on li at bounding box center [143, 223] width 52 height 52
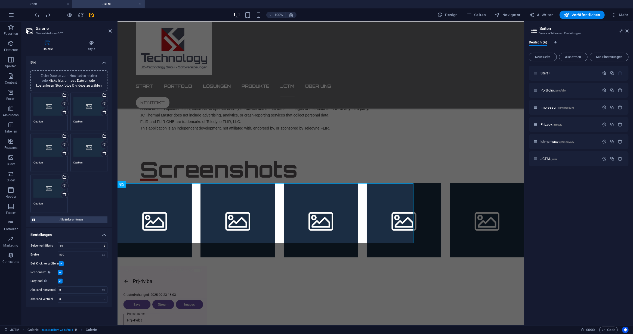
scroll to position [281, 0]
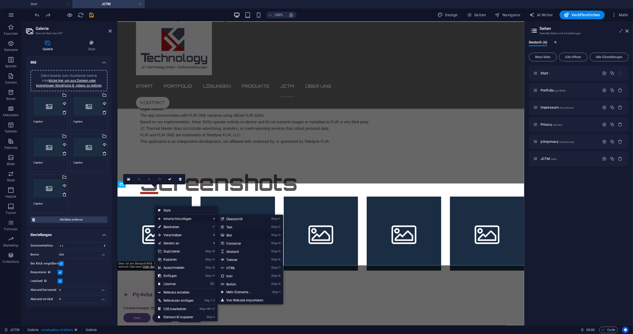
click at [231, 234] on link "Strg 3 Bild" at bounding box center [239, 235] width 45 height 8
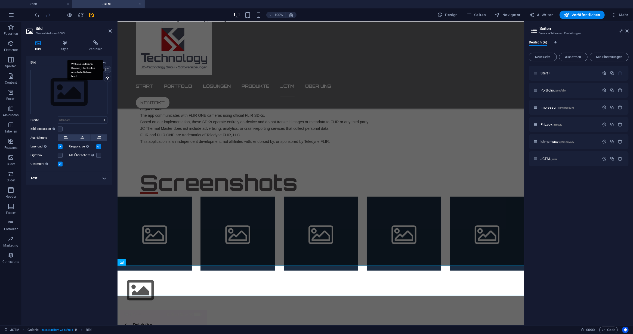
click at [107, 70] on div "Wähle aus deinen Dateien, Stockfotos oder lade Dateien hoch" at bounding box center [107, 70] width 8 height 8
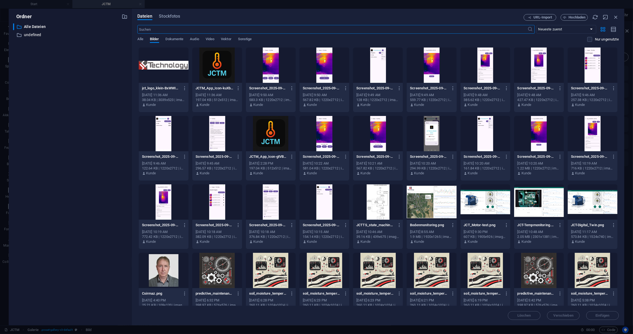
scroll to position [316, 0]
click at [271, 208] on div at bounding box center [271, 202] width 50 height 35
click at [271, 68] on div at bounding box center [271, 65] width 50 height 35
click at [288, 205] on div at bounding box center [271, 202] width 50 height 35
click at [269, 56] on div at bounding box center [271, 65] width 50 height 35
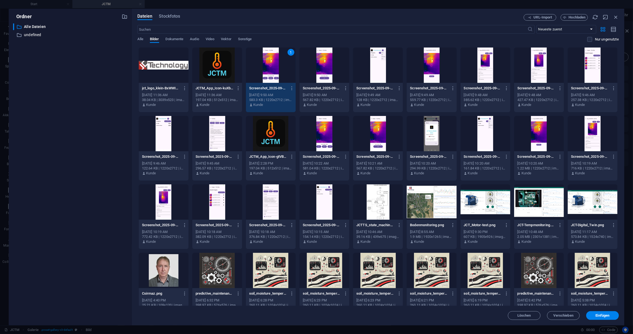
click at [282, 190] on div at bounding box center [271, 202] width 50 height 35
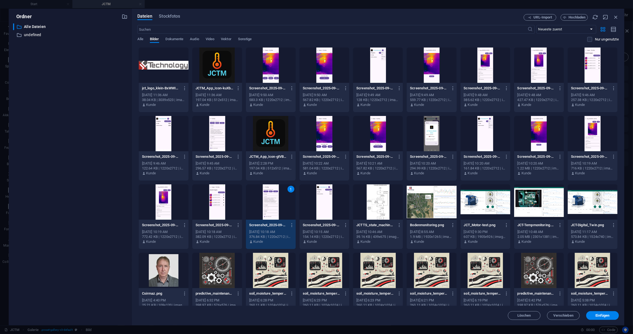
click at [275, 69] on div at bounding box center [271, 65] width 50 height 35
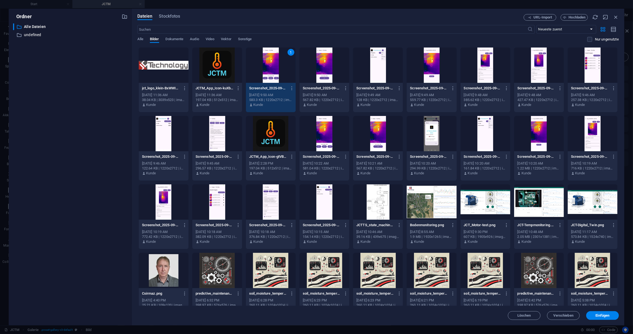
click at [285, 201] on div at bounding box center [271, 202] width 50 height 35
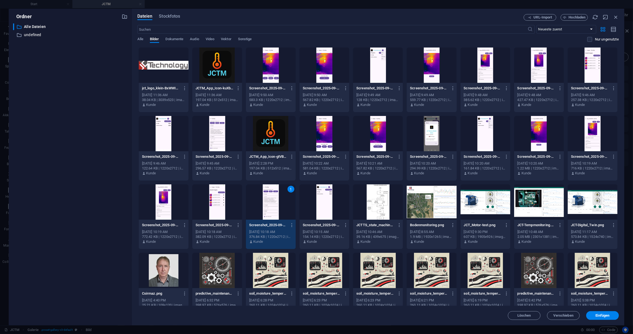
click at [279, 71] on div at bounding box center [271, 65] width 50 height 35
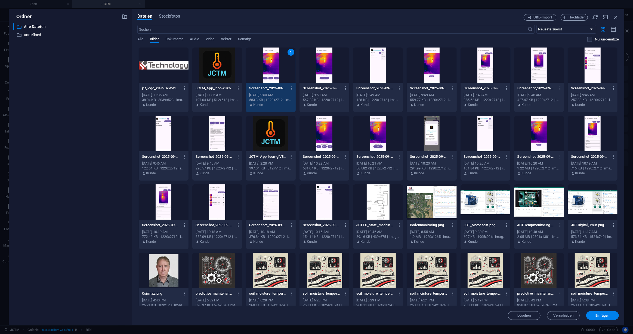
click at [290, 203] on div at bounding box center [271, 202] width 50 height 35
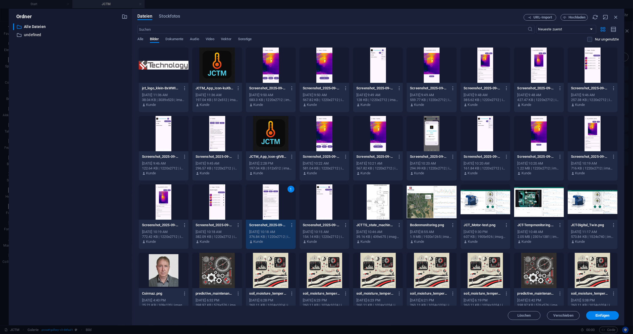
click at [573, 317] on span "Einfügen" at bounding box center [602, 315] width 14 height 3
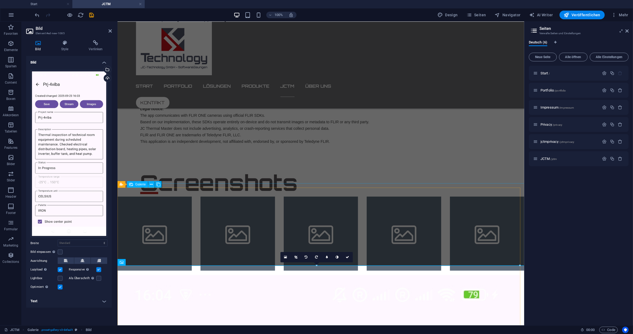
click at [253, 211] on li at bounding box center [237, 234] width 74 height 74
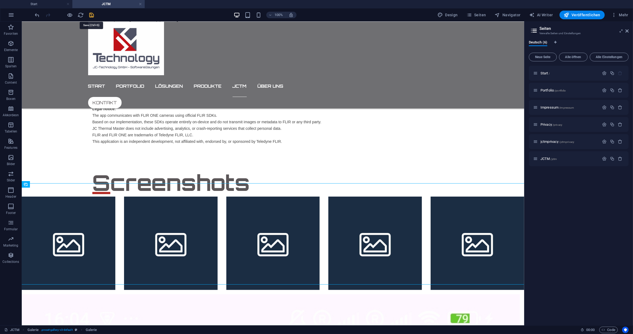
click at [91, 14] on icon "save" at bounding box center [92, 15] width 6 height 6
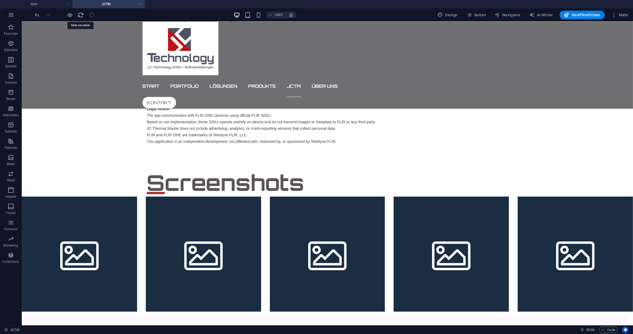
click at [81, 15] on icon "reload" at bounding box center [81, 15] width 6 height 6
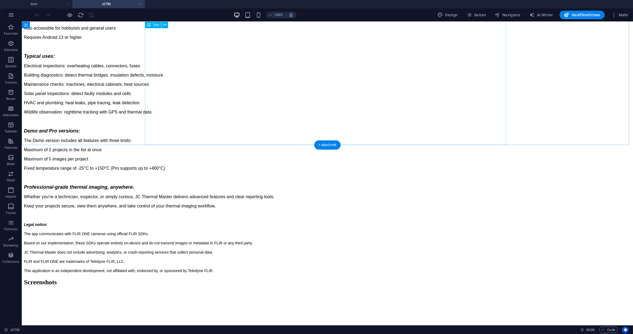
scroll to position [272, 0]
click at [57, 193] on icon at bounding box center [55, 194] width 3 height 6
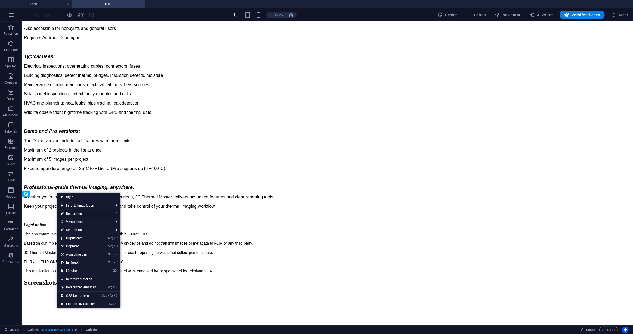
click at [72, 215] on link "⏎ Bearbeiten" at bounding box center [78, 214] width 42 height 8
select select "4"
select select "px"
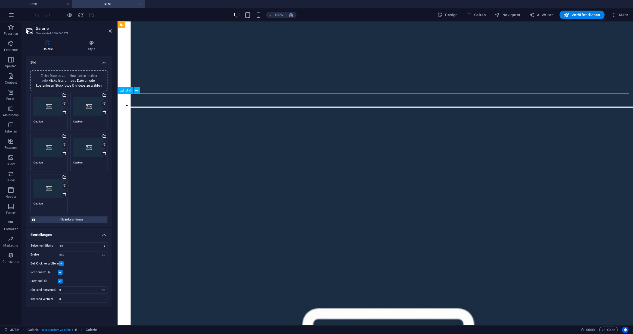
scroll to position [988, 0]
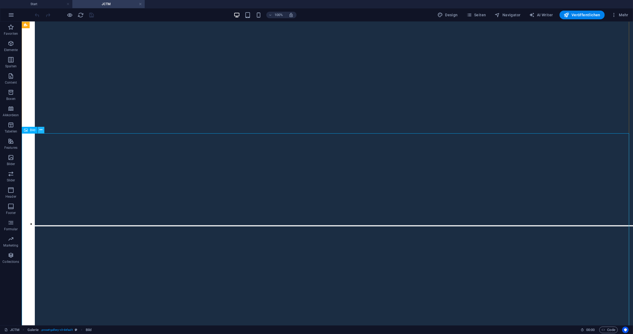
click at [38, 127] on button at bounding box center [41, 130] width 7 height 7
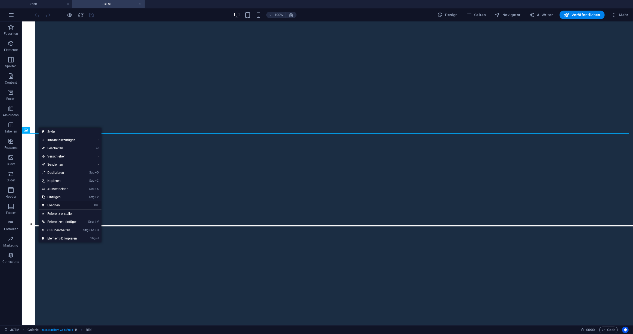
click at [54, 205] on link "⌦ Löschen" at bounding box center [60, 205] width 42 height 8
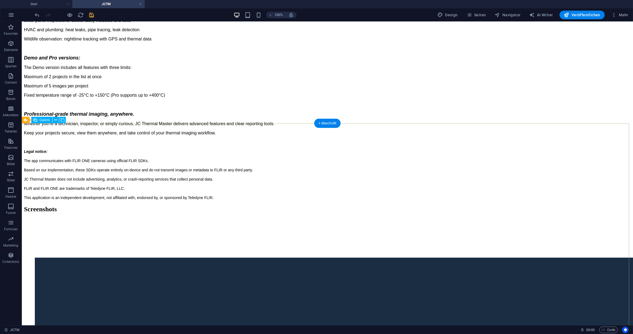
scroll to position [346, 0]
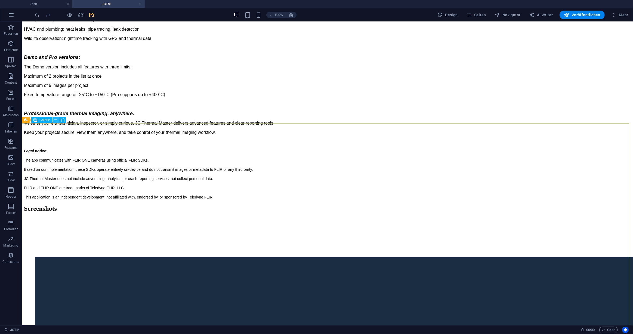
click at [55, 120] on icon at bounding box center [55, 120] width 3 height 6
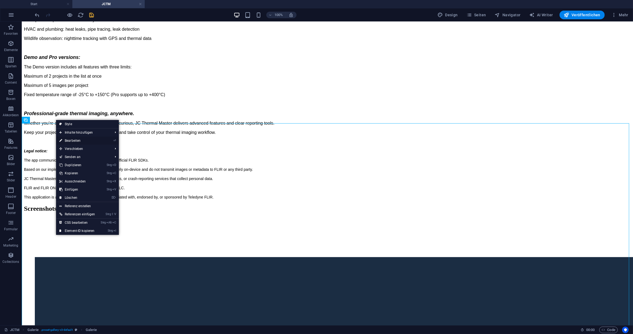
click at [69, 141] on link "⏎ Bearbeiten" at bounding box center [77, 141] width 42 height 8
select select "4"
select select "px"
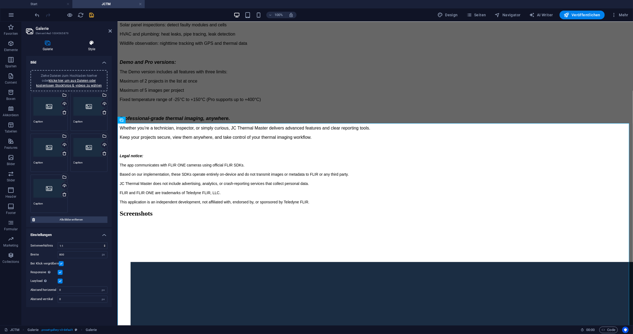
click at [94, 45] on icon at bounding box center [91, 42] width 40 height 5
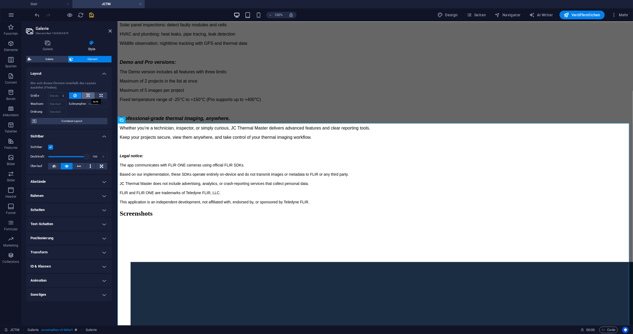
click at [89, 95] on icon at bounding box center [88, 95] width 4 height 7
click at [63, 95] on select "Standard auto px % 1/1 1/2 1/3 1/4 1/5 1/6 1/7 1/8 1/9 1/10" at bounding box center [57, 96] width 18 height 7
select select "%"
click at [58, 93] on select "Standard auto px % 1/1 1/2 1/3 1/4 1/5 1/6 1/7 1/8 1/9 1/10" at bounding box center [57, 96] width 18 height 7
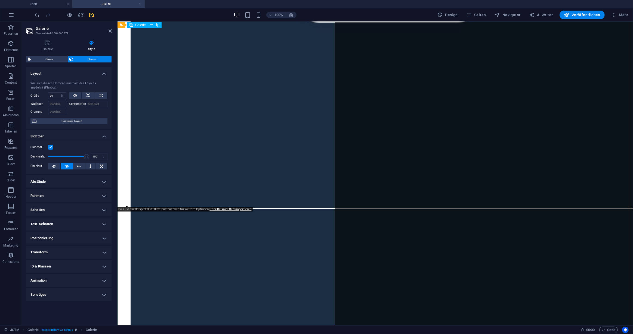
scroll to position [914, 0]
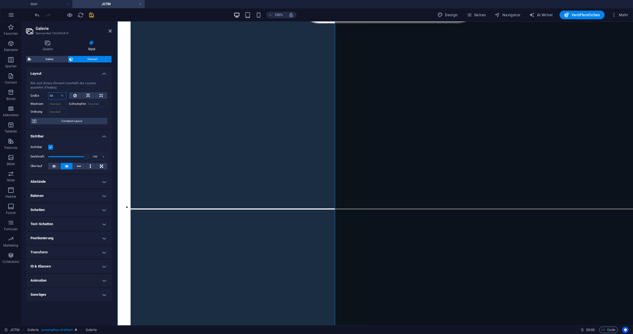
click at [55, 95] on input "30" at bounding box center [57, 96] width 18 height 7
type input "3"
type input "20"
click at [96, 114] on div at bounding box center [88, 111] width 39 height 8
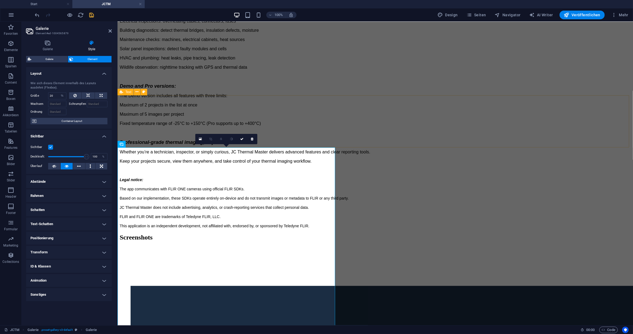
scroll to position [322, 0]
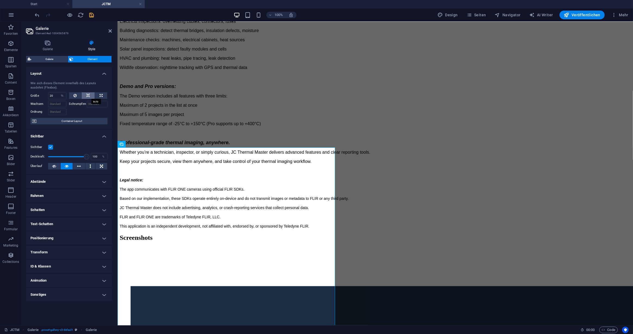
click at [89, 95] on icon at bounding box center [88, 95] width 4 height 7
select select "DISABLED_OPTION_VALUE"
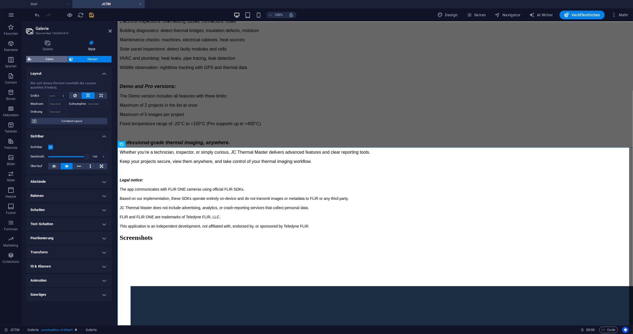
click at [49, 58] on span "Galerie" at bounding box center [49, 59] width 33 height 7
select select "rem"
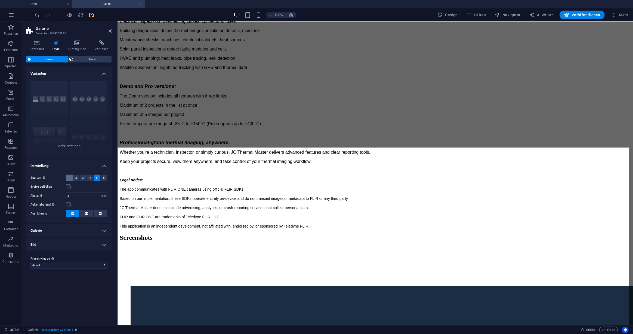
click at [69, 178] on span "1" at bounding box center [69, 178] width 2 height 7
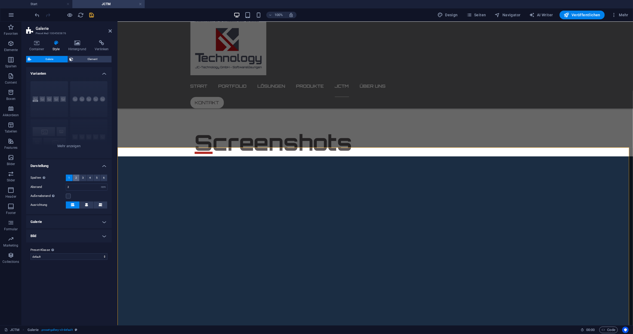
click at [75, 178] on span "2" at bounding box center [76, 178] width 2 height 7
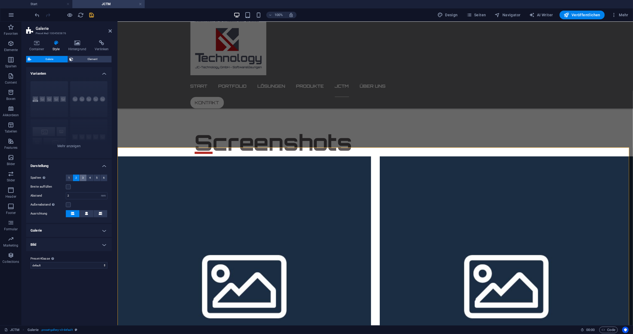
click at [81, 177] on button "3" at bounding box center [83, 178] width 7 height 7
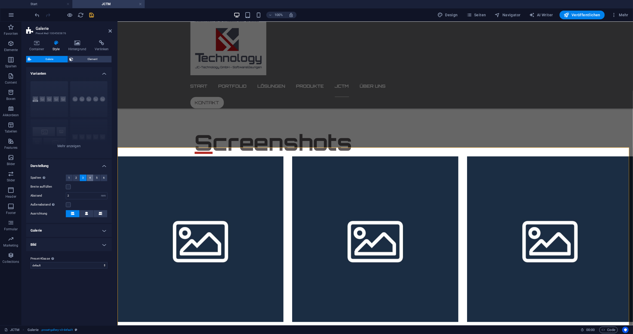
click at [90, 179] on span "4" at bounding box center [90, 178] width 2 height 7
click at [97, 178] on span "5" at bounding box center [97, 178] width 2 height 7
click at [105, 178] on button "6" at bounding box center [104, 178] width 7 height 7
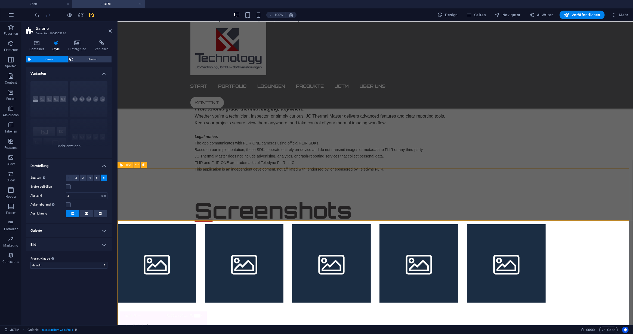
scroll to position [248, 0]
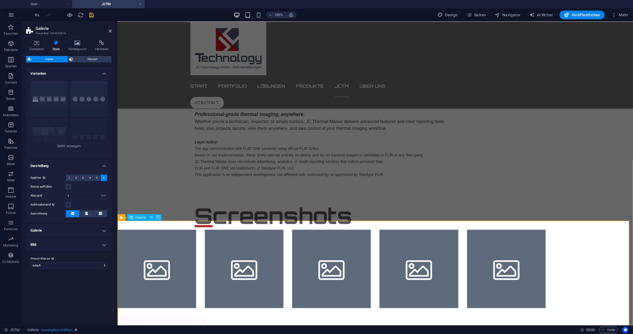
click at [196, 244] on li at bounding box center [156, 269] width 79 height 79
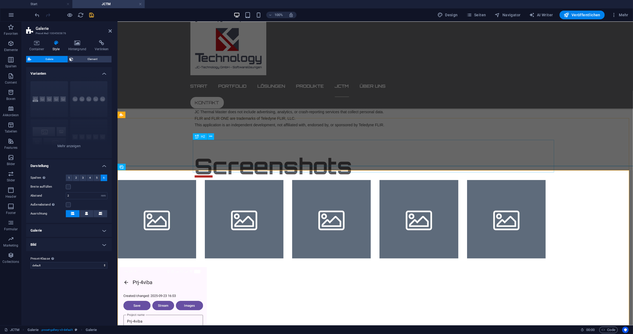
scroll to position [298, 0]
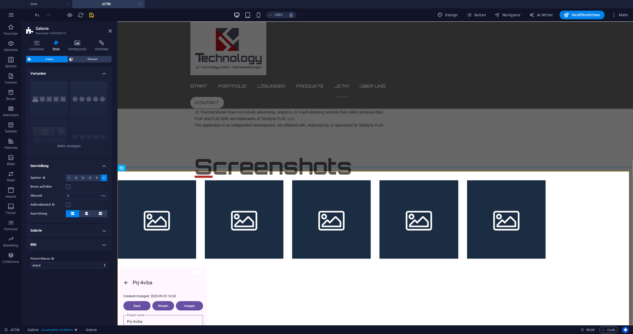
click at [56, 46] on h4 "Style" at bounding box center [57, 45] width 16 height 11
click at [36, 46] on h4 "Container" at bounding box center [37, 45] width 23 height 11
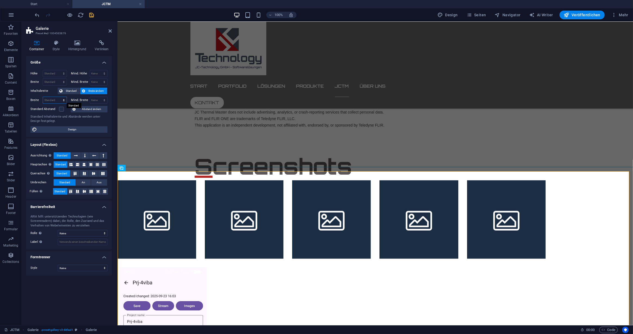
click at [64, 99] on select "Standard px rem % em vh vw" at bounding box center [55, 100] width 24 height 7
select select "rem"
click at [59, 97] on select "Standard px rem % em vh vw" at bounding box center [55, 100] width 24 height 7
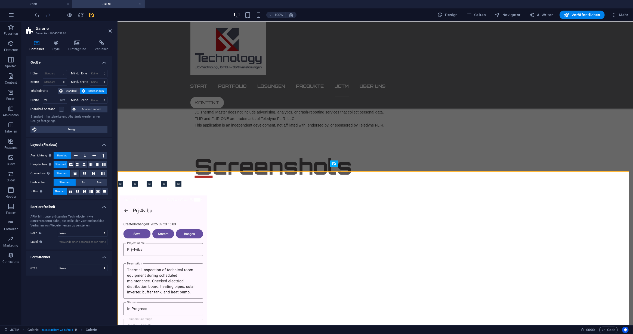
click at [96, 139] on h4 "Layout (Flexbox)" at bounding box center [69, 143] width 86 height 10
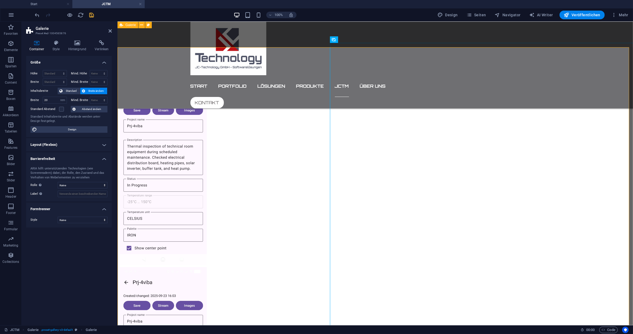
scroll to position [421, 0]
drag, startPoint x: 50, startPoint y: 99, endPoint x: 36, endPoint y: 98, distance: 14.2
click at [36, 98] on div "Breite 20 Standard px rem % em vh vw" at bounding box center [48, 100] width 36 height 7
click at [93, 122] on div "Standard Inhaltsbreite und Abstände werden unter Design festgelegt." at bounding box center [68, 119] width 77 height 9
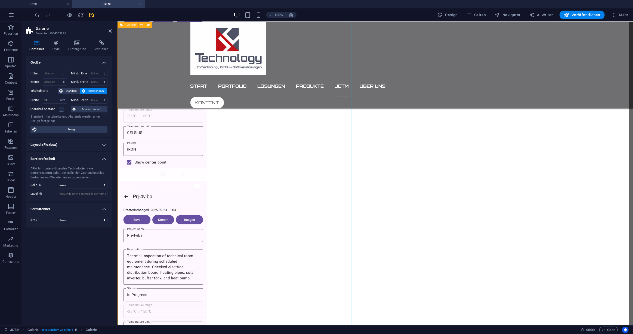
scroll to position [495, 0]
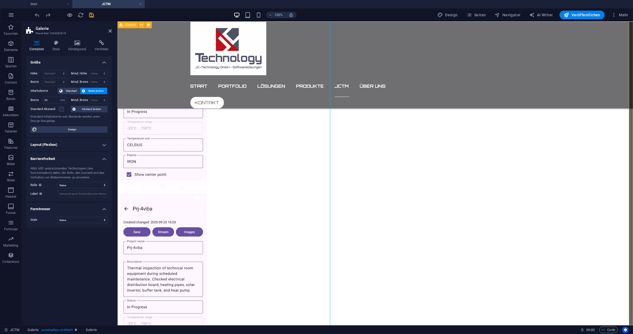
type input "119.576"
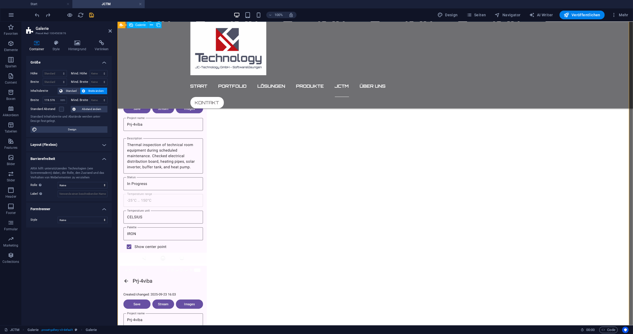
select select "DISABLED_OPTION_VALUE"
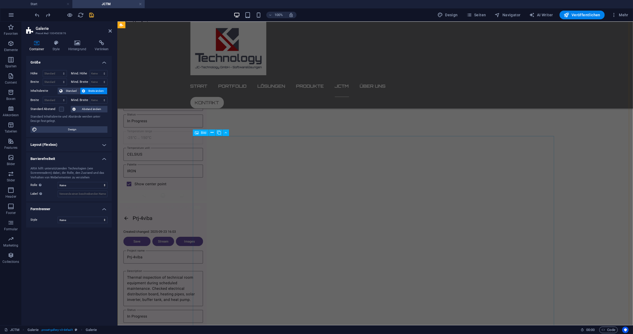
scroll to position [576, 0]
click at [329, 217] on figure at bounding box center [374, 299] width 511 height 193
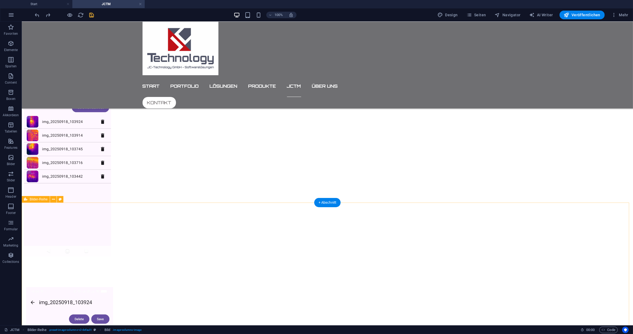
scroll to position [1125, 0]
click at [441, 138] on figure at bounding box center [327, 159] width 606 height 193
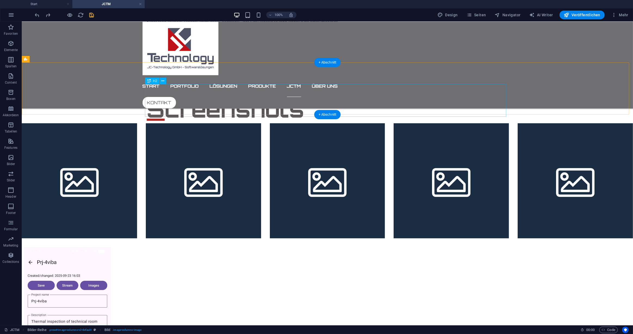
scroll to position [354, 0]
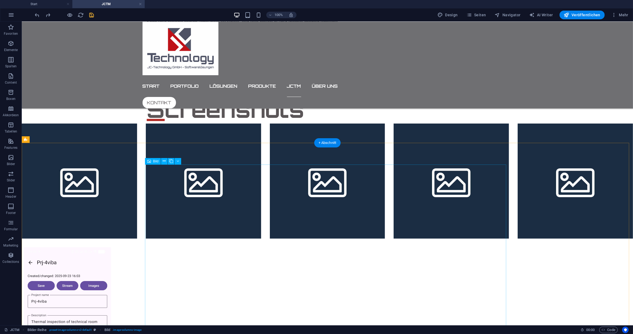
click at [164, 160] on icon at bounding box center [164, 161] width 3 height 6
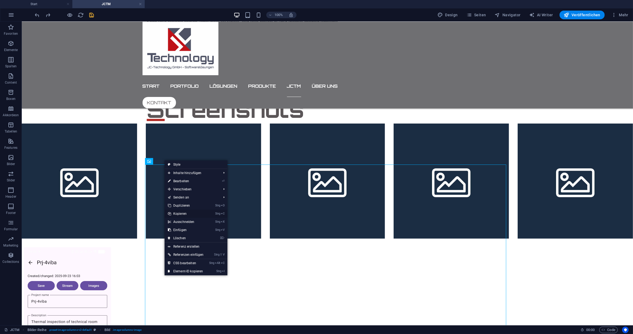
click at [180, 214] on link "Strg C Kopieren" at bounding box center [185, 214] width 42 height 8
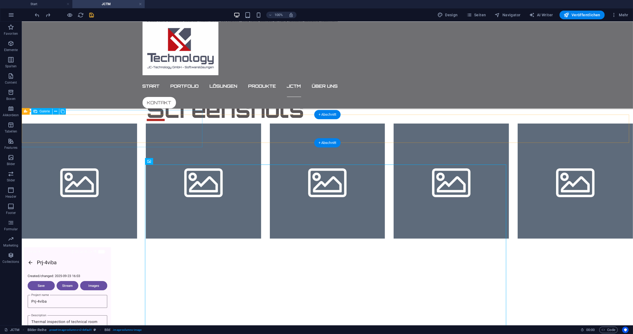
click at [25, 123] on li at bounding box center [78, 180] width 115 height 115
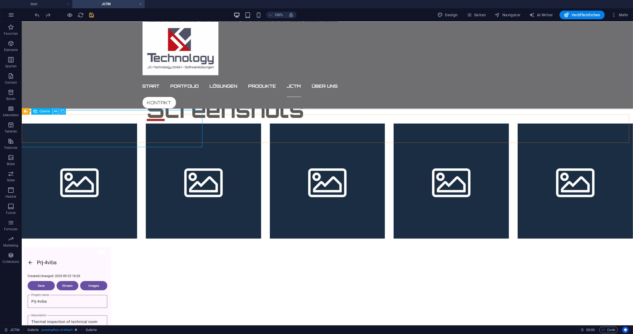
click at [55, 112] on icon at bounding box center [55, 112] width 3 height 6
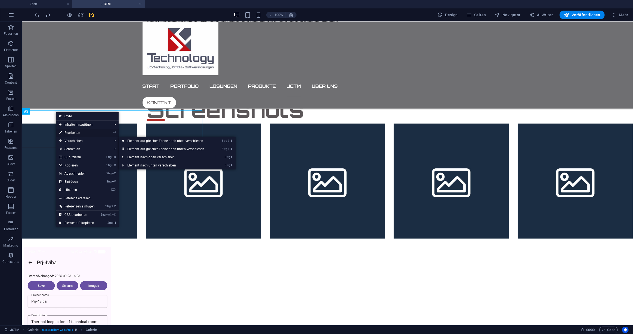
click at [73, 132] on link "⏎ Bearbeiten" at bounding box center [77, 133] width 42 height 8
select select "%"
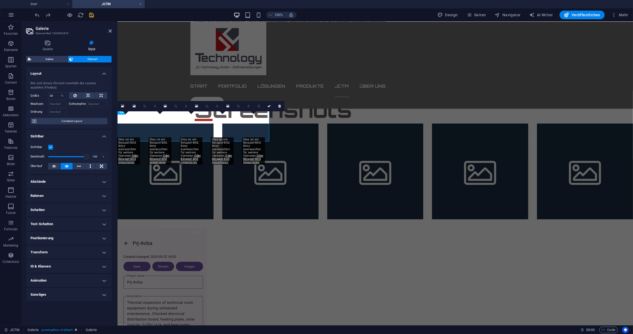
click at [130, 159] on link "Oder Beispiel-Bild importieren" at bounding box center [128, 159] width 20 height 10
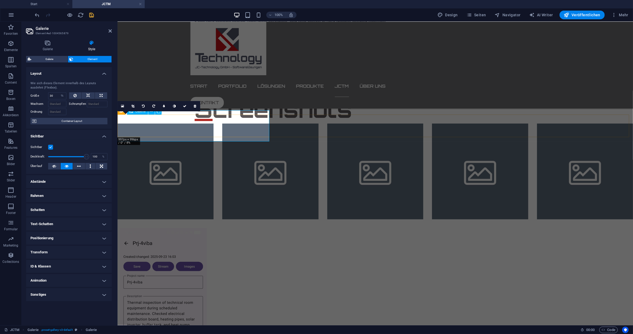
click at [133, 123] on li at bounding box center [165, 171] width 96 height 96
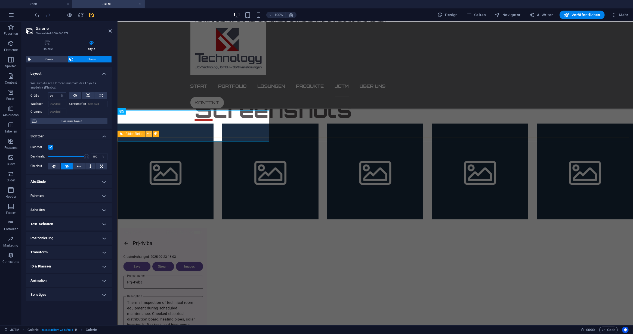
click at [150, 134] on icon at bounding box center [149, 134] width 3 height 6
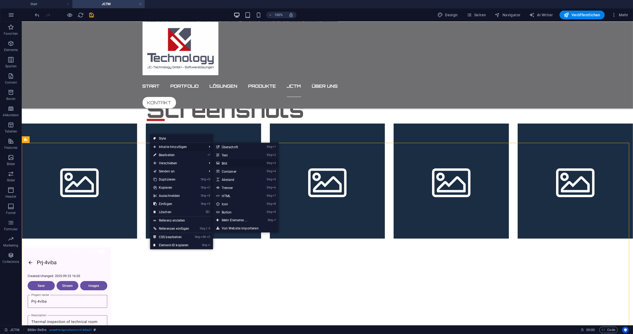
click at [226, 162] on link "Strg 3 Bild" at bounding box center [235, 163] width 45 height 8
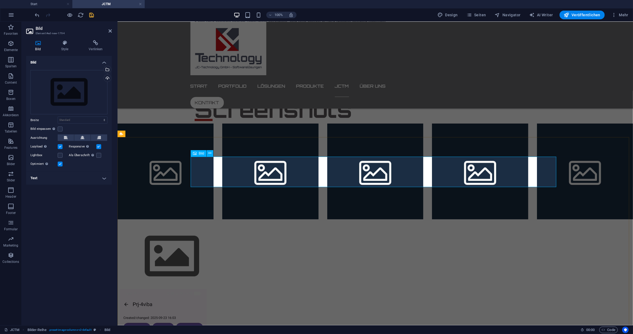
click at [257, 226] on figure at bounding box center [374, 256] width 515 height 61
click at [215, 226] on figure at bounding box center [374, 256] width 515 height 61
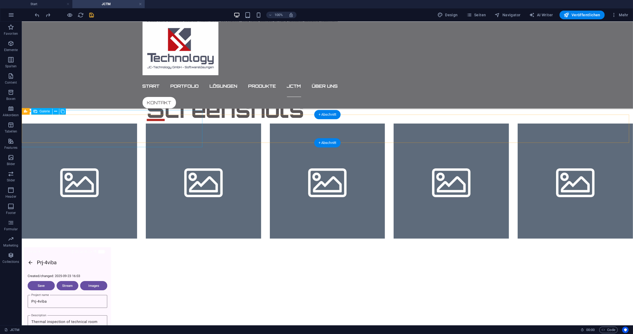
click at [32, 123] on li at bounding box center [78, 180] width 115 height 115
click at [39, 123] on li at bounding box center [78, 180] width 115 height 115
select select "%"
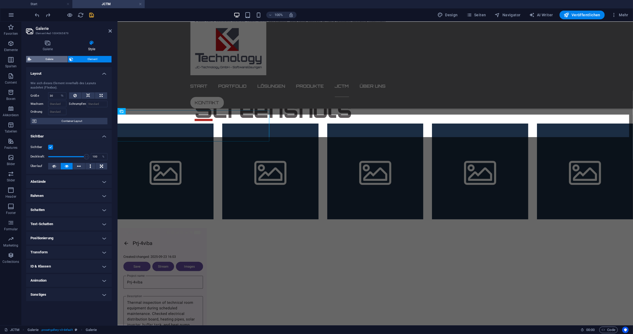
click at [55, 59] on span "Galerie" at bounding box center [49, 59] width 33 height 7
select select "rem"
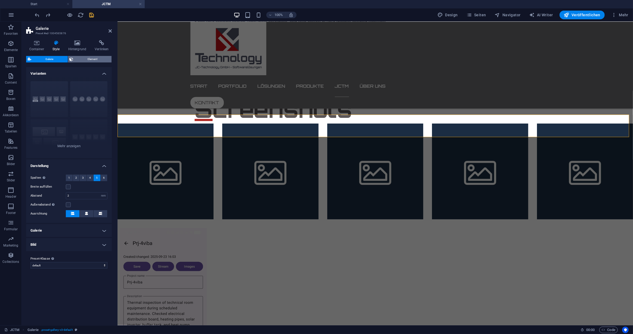
click at [94, 58] on span "Element" at bounding box center [92, 59] width 35 height 7
